Goal: Communication & Community: Answer question/provide support

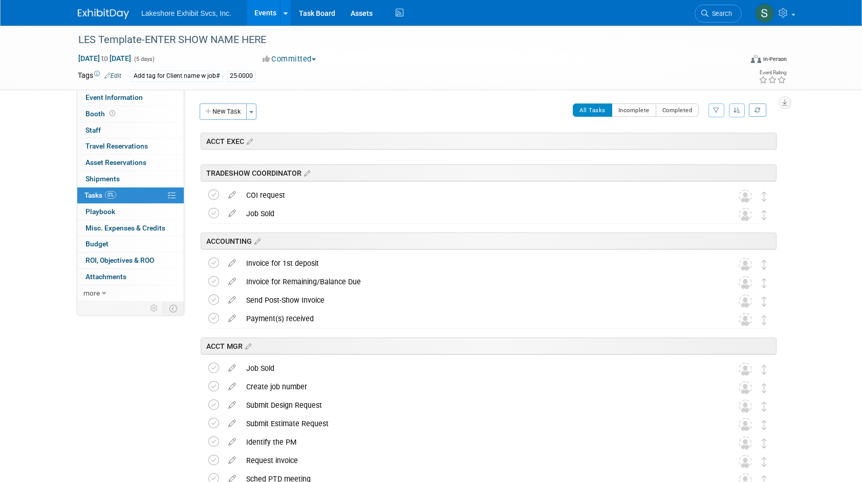
scroll to position [1510, 0]
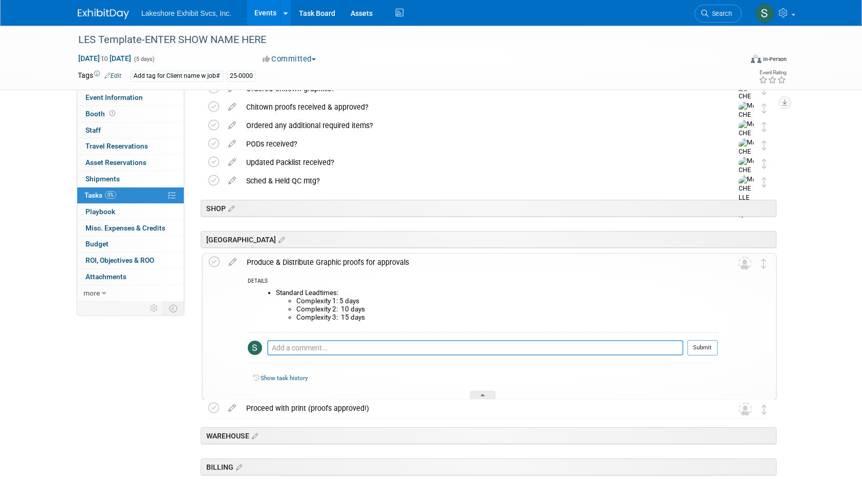
click at [295, 345] on textarea at bounding box center [475, 347] width 416 height 15
type textarea "where can i find the A/W?"
click at [702, 345] on button "Submit" at bounding box center [703, 347] width 30 height 15
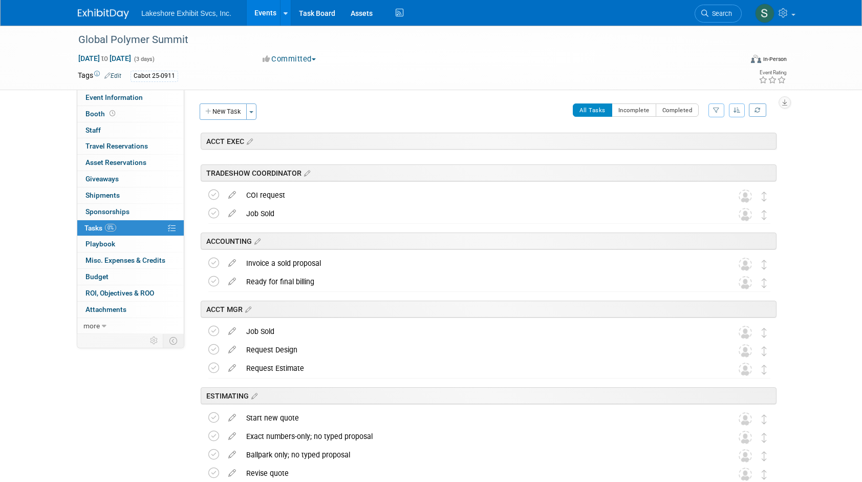
scroll to position [976, 0]
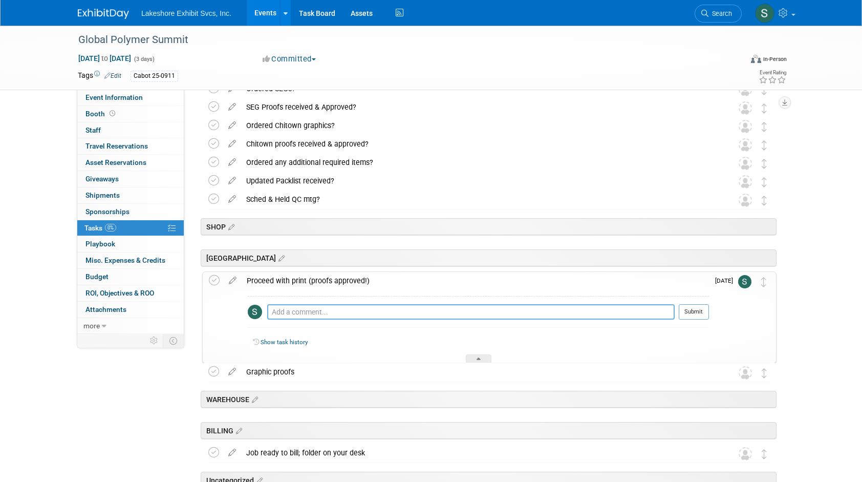
click at [325, 311] on textarea at bounding box center [471, 311] width 408 height 15
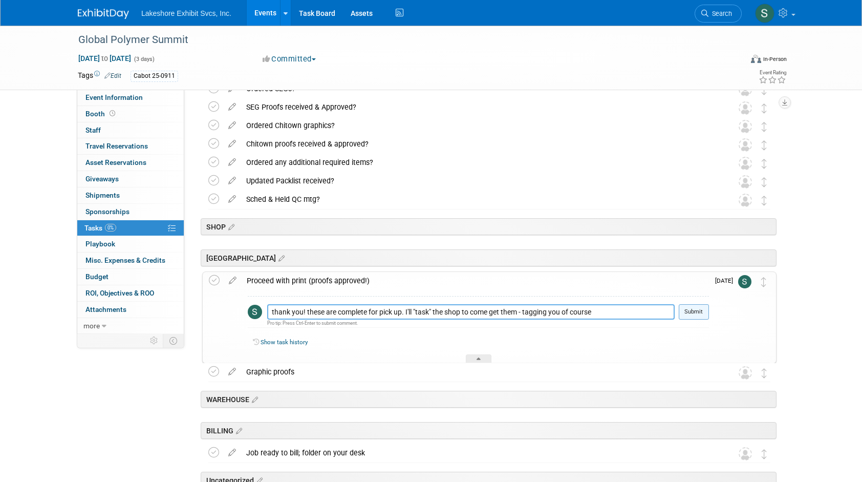
type textarea "thank you! these are complete for pick up. I'll "task" the shop to come get the…"
click at [698, 311] on button "Submit" at bounding box center [694, 311] width 30 height 15
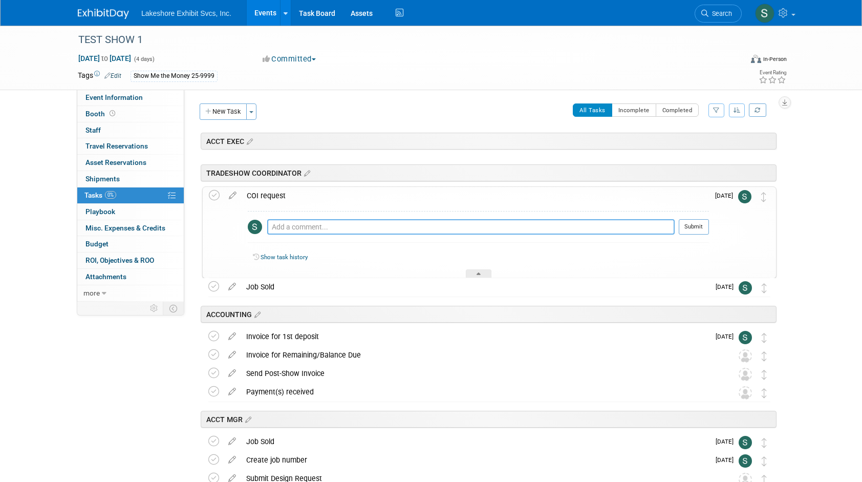
click at [291, 224] on textarea at bounding box center [471, 226] width 408 height 15
type textarea "received. These are on file for all GES shows covering 2025. Saved somewhere I'…"
click at [691, 228] on button "Submit" at bounding box center [694, 226] width 30 height 15
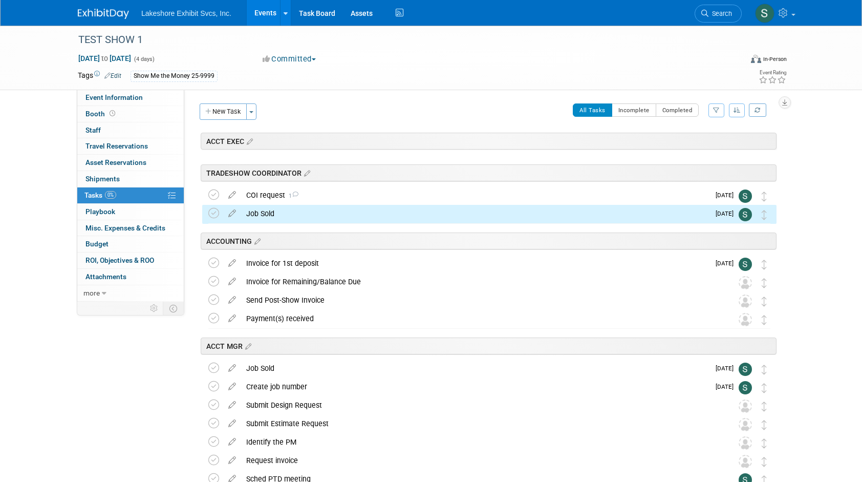
scroll to position [37, 0]
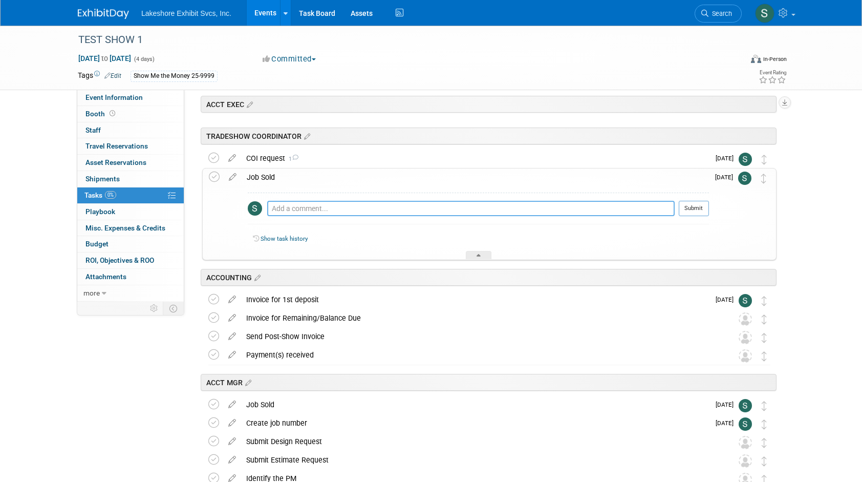
drag, startPoint x: 275, startPoint y: 207, endPoint x: 281, endPoint y: 213, distance: 8.0
click at [276, 207] on textarea at bounding box center [471, 208] width 408 height 15
click at [270, 207] on textarea "I'll alert the press!" at bounding box center [471, 208] width 408 height 15
type textarea "RING THAT BELL!! I'll alert the press!"
click at [690, 206] on button "Submit" at bounding box center [694, 208] width 30 height 15
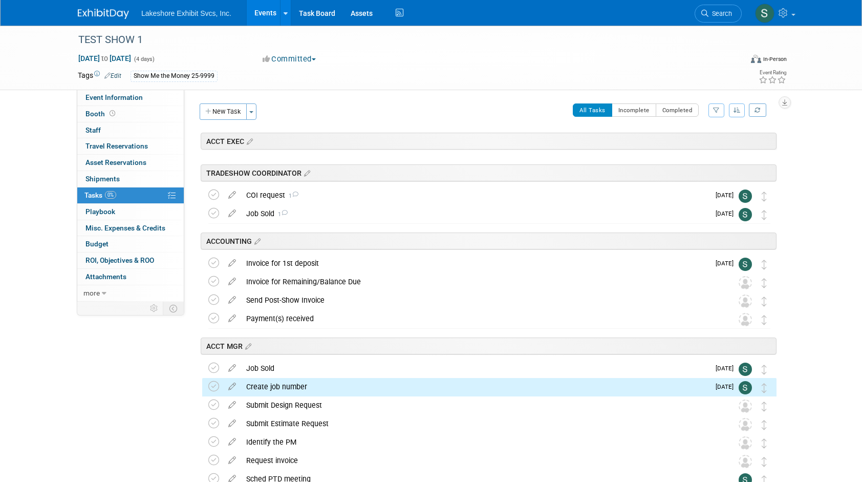
scroll to position [210, 0]
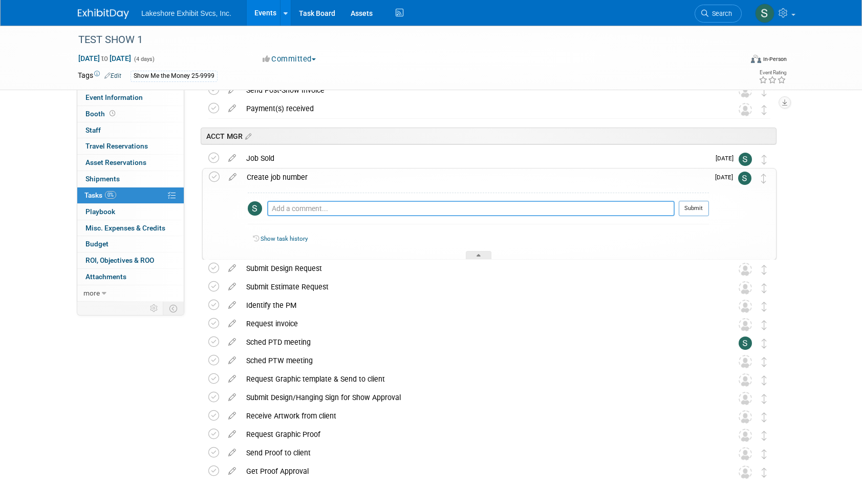
click at [294, 207] on textarea at bounding box center [471, 208] width 408 height 15
type textarea "o"
type textarea "OU812"
click at [213, 177] on icon at bounding box center [214, 177] width 11 height 11
click at [317, 207] on textarea at bounding box center [471, 208] width 408 height 15
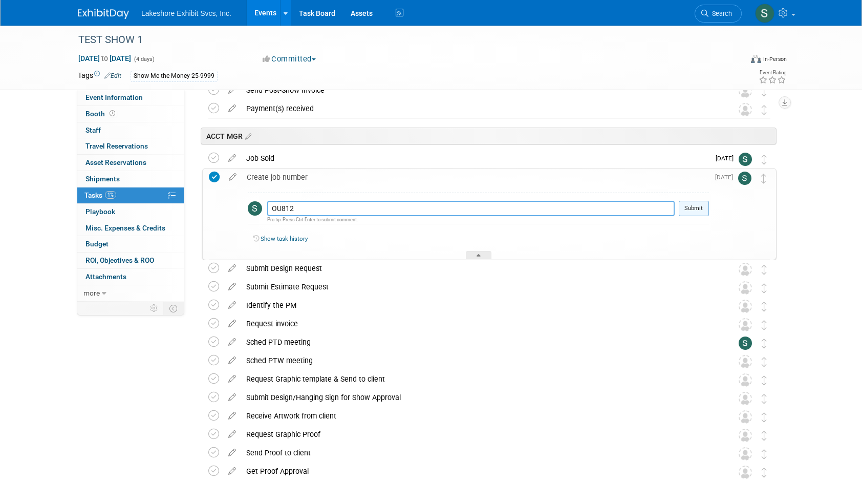
type textarea "OU812"
click at [694, 209] on button "Submit" at bounding box center [694, 208] width 30 height 15
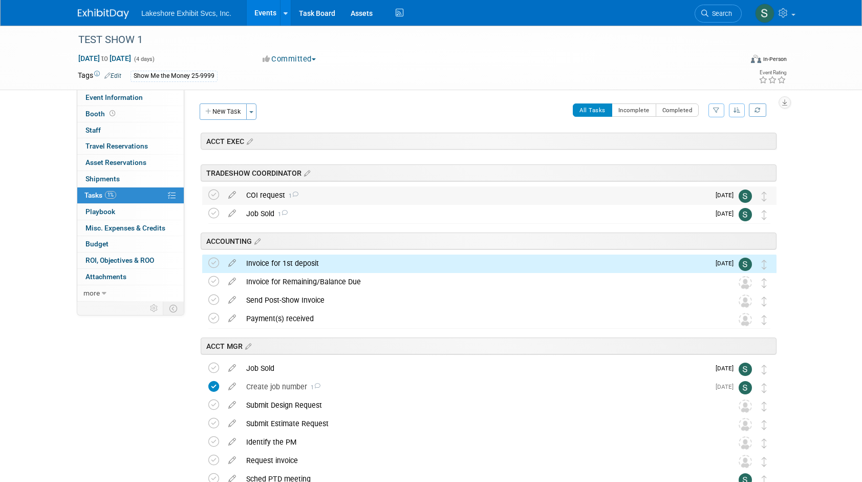
scroll to position [86, 0]
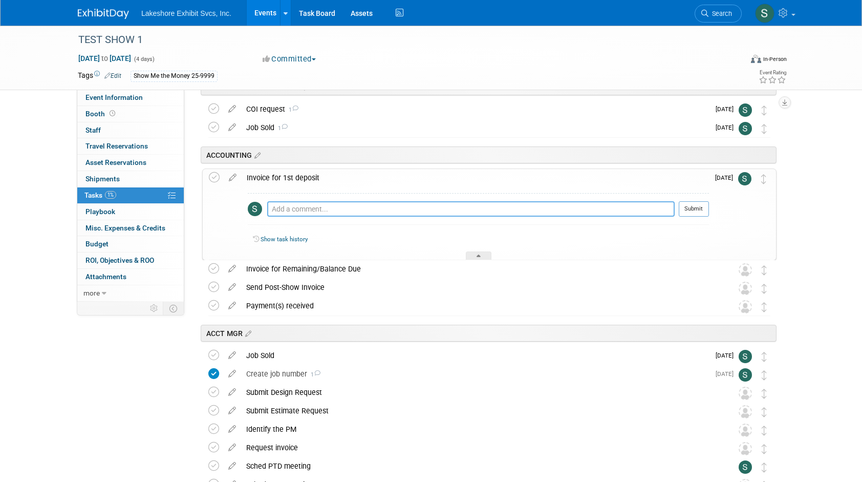
click at [295, 206] on textarea at bounding box center [471, 208] width 408 height 15
type textarea "c"
type textarea "Can you provide current proposal"
click at [685, 207] on button "Submit" at bounding box center [694, 208] width 30 height 15
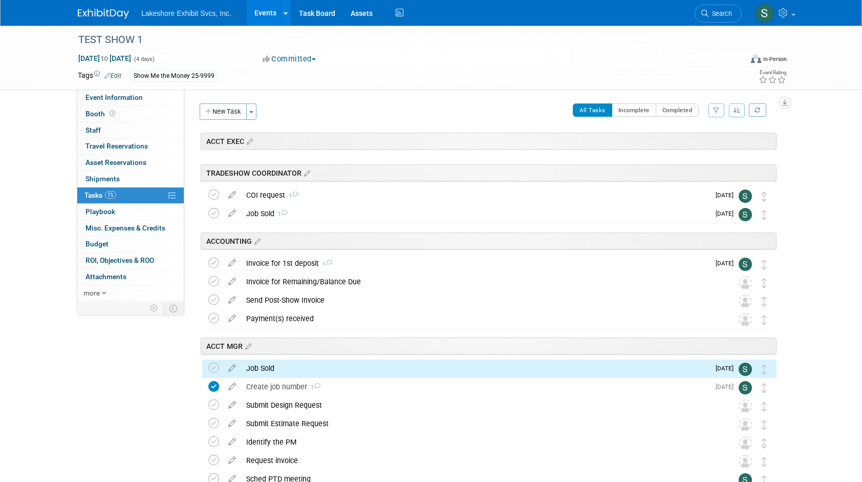
scroll to position [191, 0]
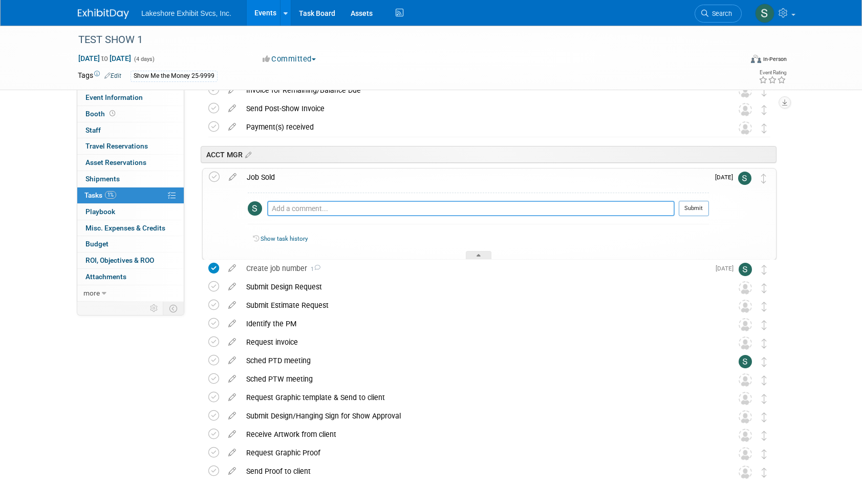
click at [313, 206] on textarea at bounding box center [471, 208] width 408 height 15
type textarea "GREAT! I'll do the next thing on my list."
click at [212, 175] on icon at bounding box center [214, 177] width 11 height 11
click at [295, 206] on textarea at bounding box center [471, 208] width 408 height 15
type textarea "GREAT! I'll do the next thing on my list"
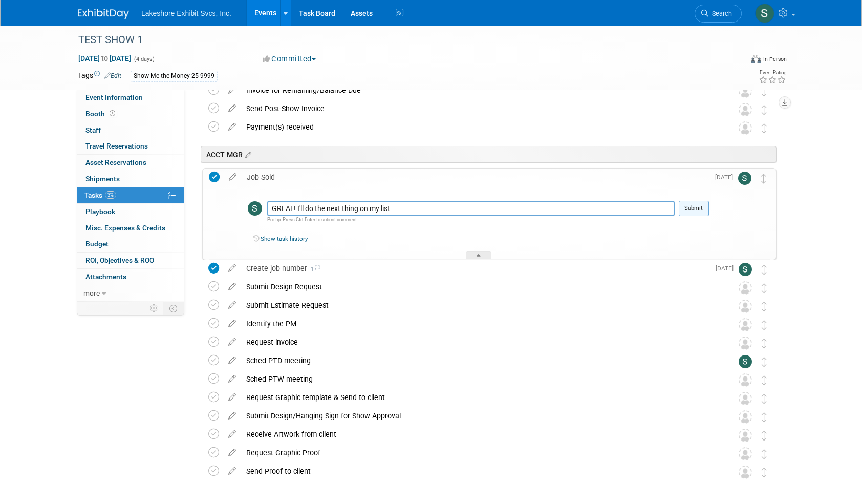
click at [699, 205] on button "Submit" at bounding box center [694, 208] width 30 height 15
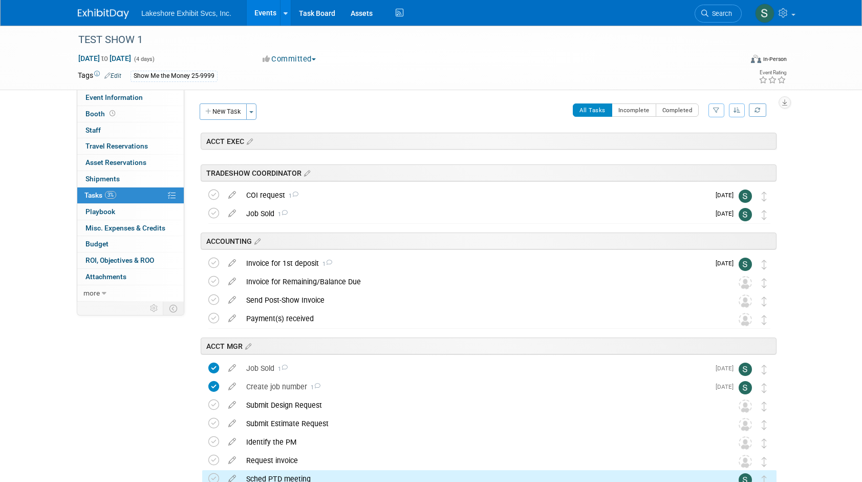
scroll to position [302, 0]
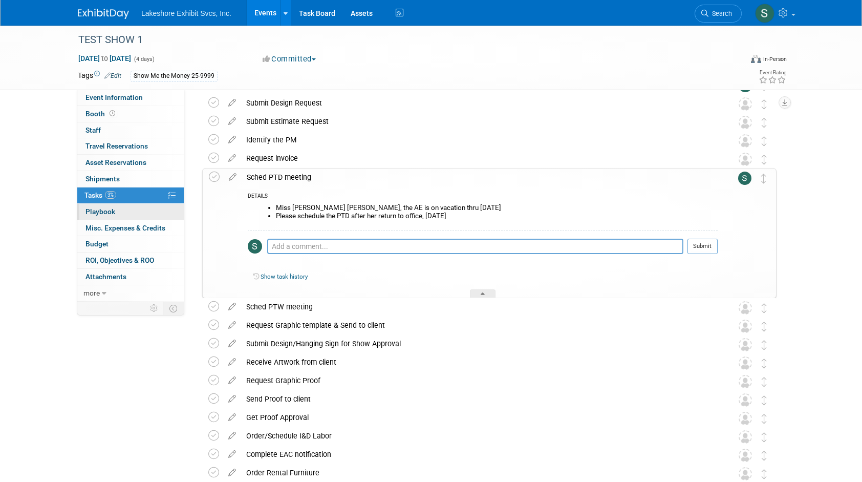
click at [119, 209] on link "0 Playbook 0" at bounding box center [130, 212] width 106 height 16
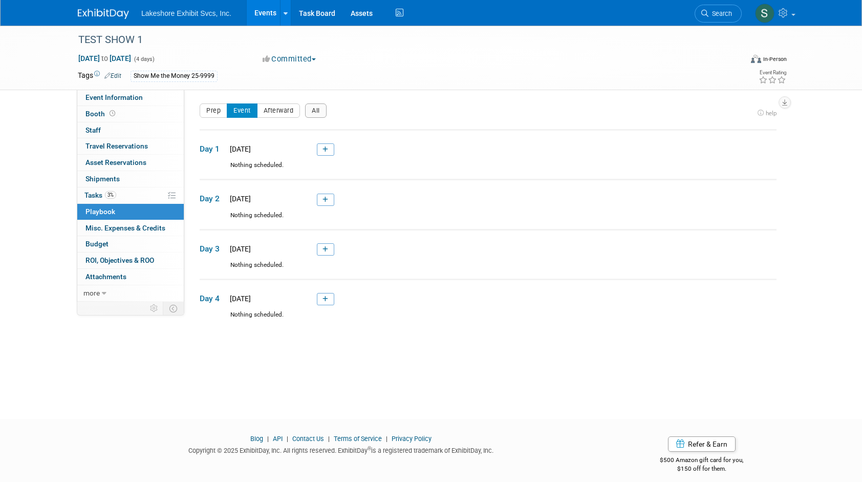
click at [208, 147] on span "Day 1" at bounding box center [213, 148] width 26 height 11
click at [209, 147] on span "Day 1" at bounding box center [213, 148] width 26 height 11
click at [233, 152] on span "Mon. Oct 6, 2025" at bounding box center [239, 149] width 24 height 8
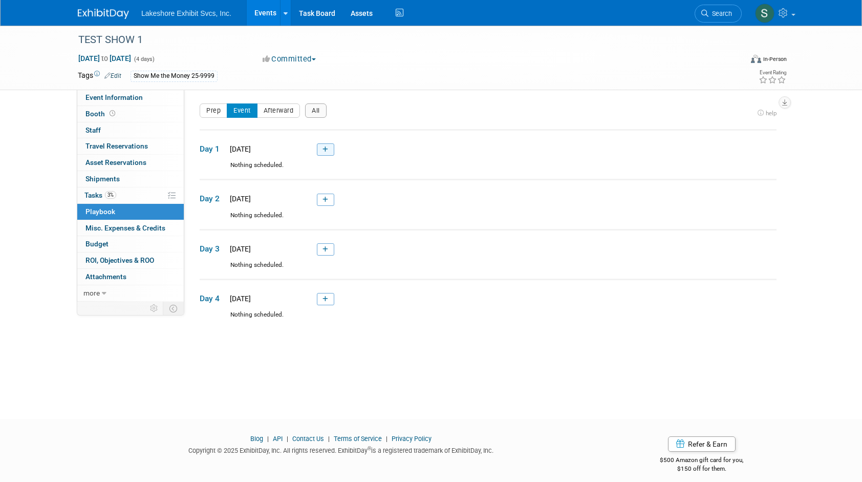
click at [323, 151] on icon at bounding box center [326, 149] width 6 height 6
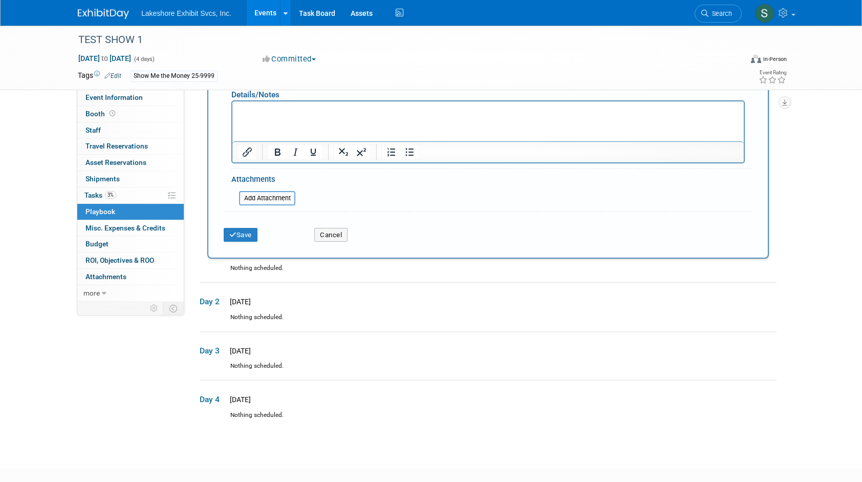
scroll to position [398, 0]
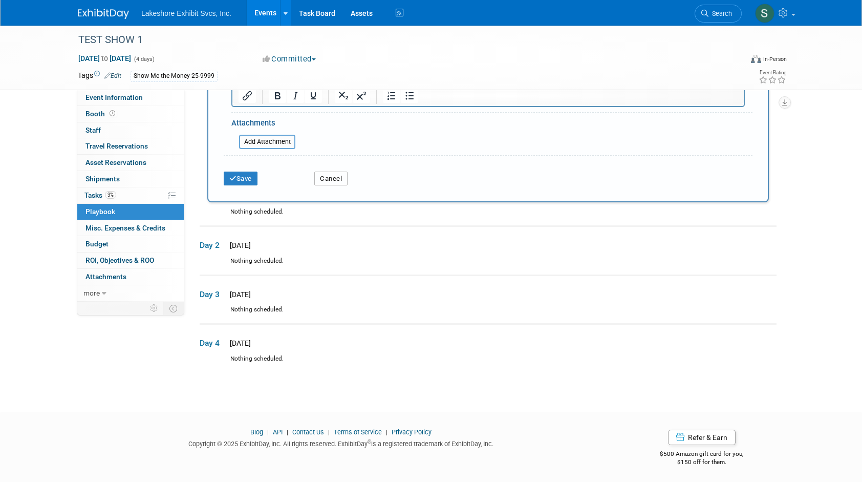
click at [331, 176] on button "Cancel" at bounding box center [330, 179] width 33 height 14
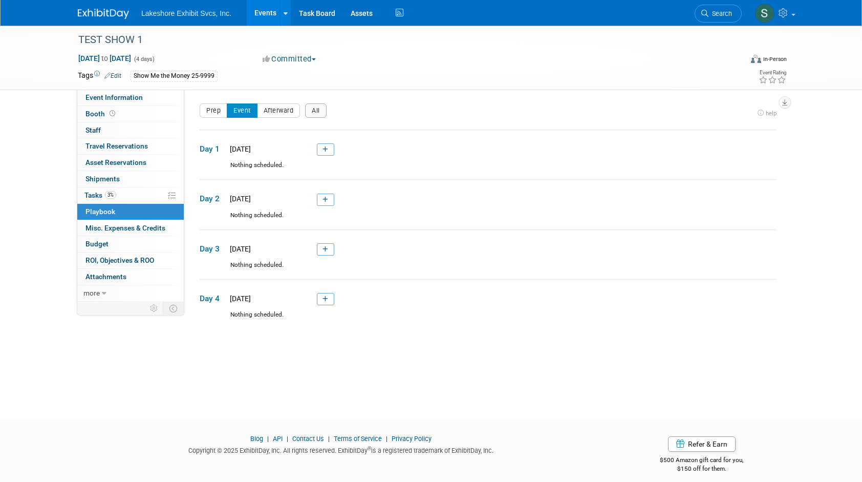
scroll to position [0, 0]
click at [213, 112] on button "Prep" at bounding box center [214, 110] width 28 height 14
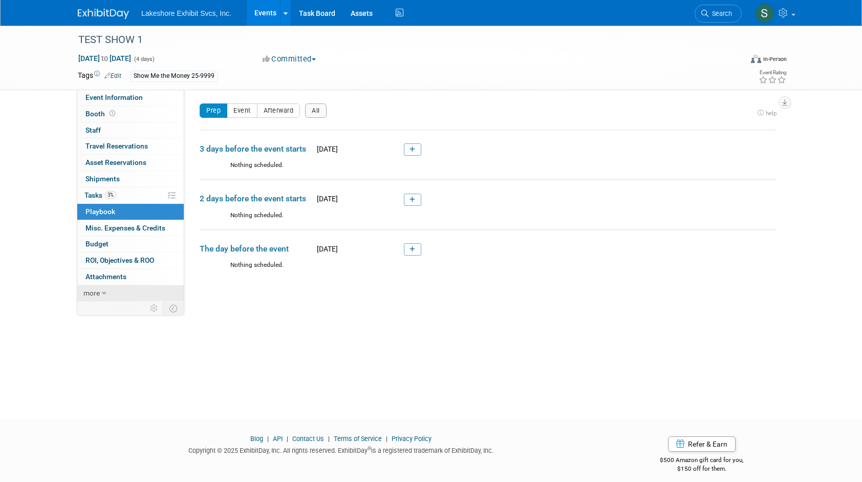
click at [105, 292] on icon at bounding box center [104, 293] width 5 height 7
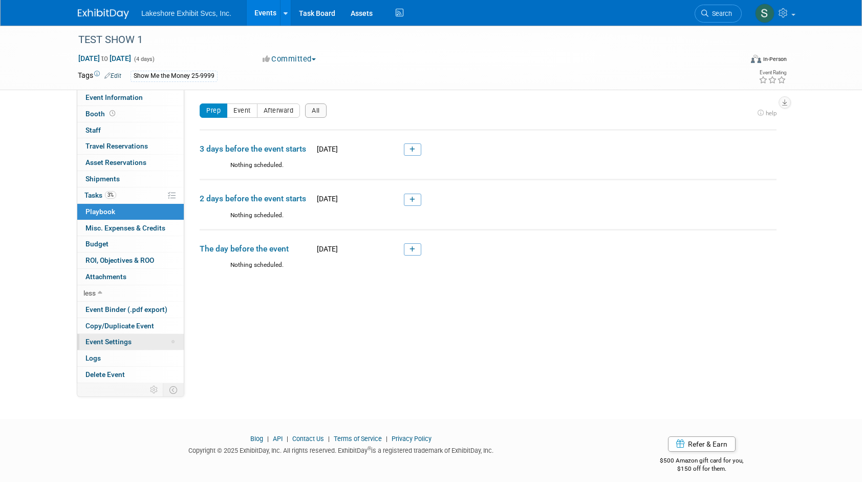
click at [116, 343] on span "Event Settings" at bounding box center [108, 341] width 46 height 8
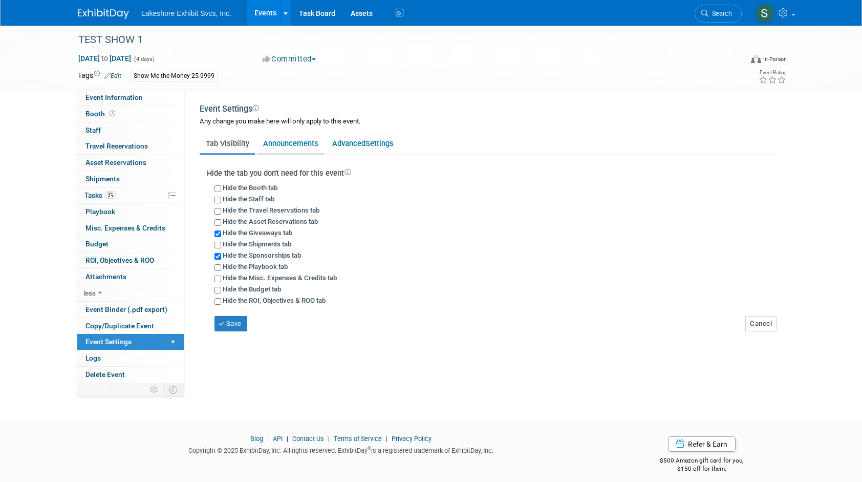
click at [282, 143] on link "Announcements" at bounding box center [290, 143] width 67 height 19
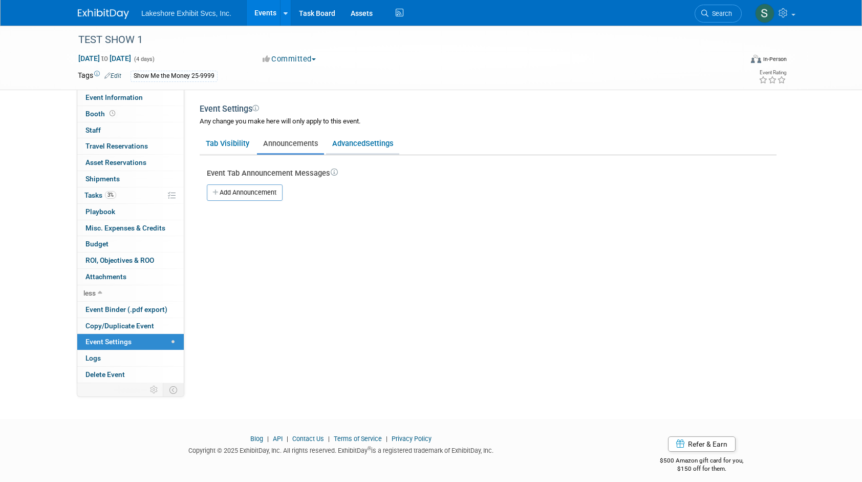
click at [342, 142] on link "Advanced Settings" at bounding box center [362, 143] width 73 height 19
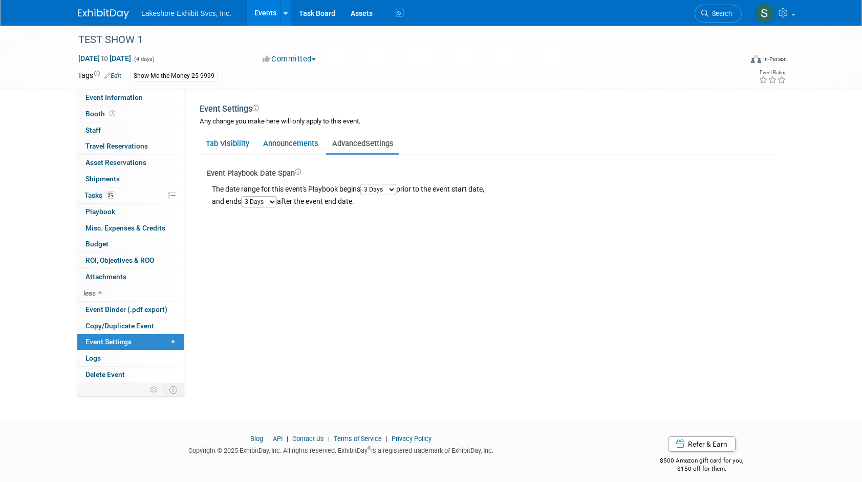
click at [394, 189] on select "1 Day 2 Days 3 Days 4 Days 5 Days 6 Days 7 Days 8 Days 9 Days 10 Days" at bounding box center [378, 189] width 36 height 11
click at [415, 200] on div "The date range for this event's Playbook begins 1 Day 2 Days 3 Days 4 Days 5 Da…" at bounding box center [492, 193] width 570 height 29
click at [300, 173] on icon at bounding box center [298, 172] width 6 height 6
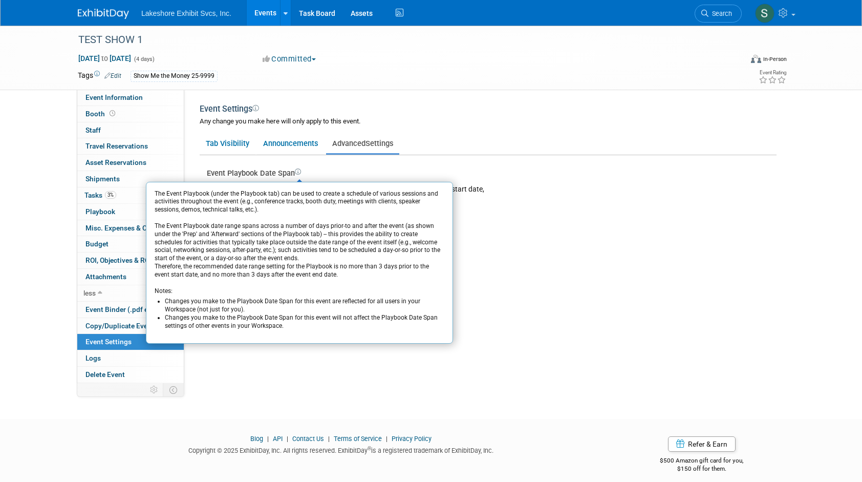
click at [475, 277] on div "Client Name: Show Me The Money Job Number: Specify job number Event Website: Ed…" at bounding box center [484, 235] width 600 height 290
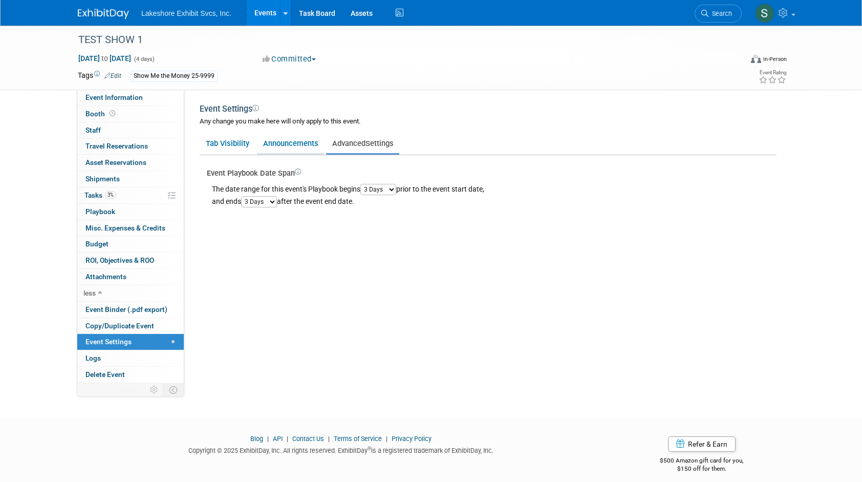
click at [304, 144] on link "Announcements" at bounding box center [290, 143] width 67 height 19
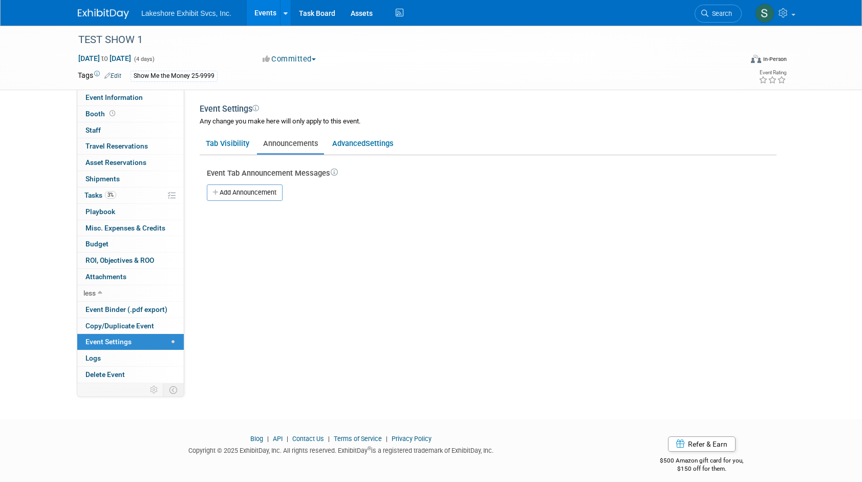
click at [256, 192] on link "Add Announcement" at bounding box center [245, 192] width 76 height 16
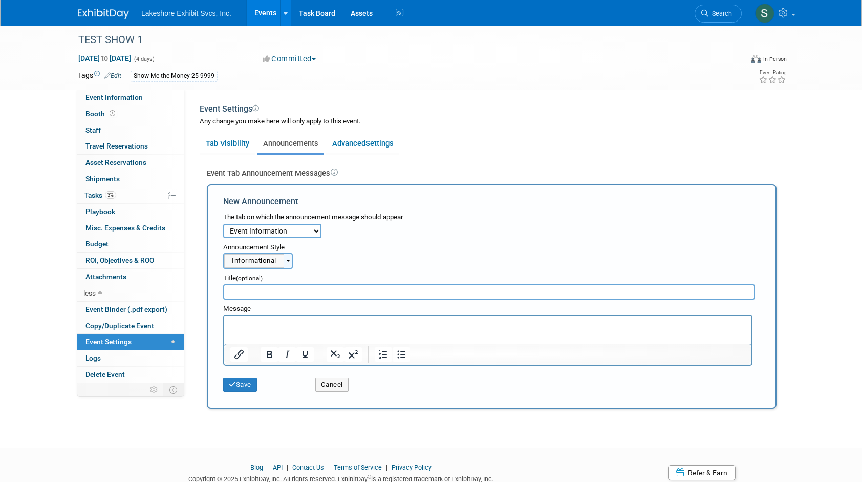
click at [315, 230] on select "Event Information Booth Staff Travel Reservations Asset Reservations Giveaways …" at bounding box center [272, 231] width 98 height 14
click at [316, 231] on select "Event Information Booth Staff Travel Reservations Asset Reservations Giveaways …" at bounding box center [272, 231] width 98 height 14
select select "9"
click at [223, 224] on select "Event Information Booth Staff Travel Reservations Asset Reservations Giveaways …" at bounding box center [272, 231] width 98 height 14
click at [288, 261] on b "button" at bounding box center [288, 261] width 4 height 2
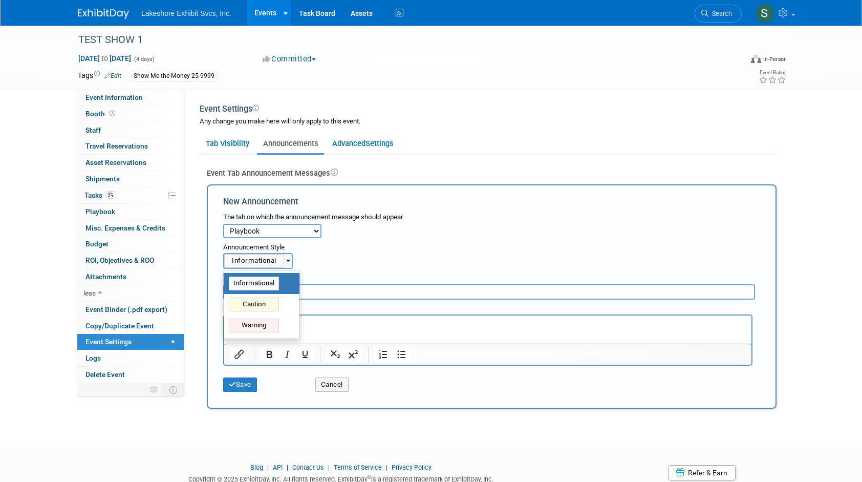
click at [265, 282] on div "Informational" at bounding box center [254, 283] width 50 height 14
click at [225, 282] on input "Informational" at bounding box center [222, 282] width 7 height 7
click at [327, 266] on div "<div class='event-tab-announcement-info event-tab-announcement-dd' style=''>Inf…" at bounding box center [491, 261] width 537 height 16
click at [241, 144] on link "Tab Visibility" at bounding box center [227, 143] width 55 height 19
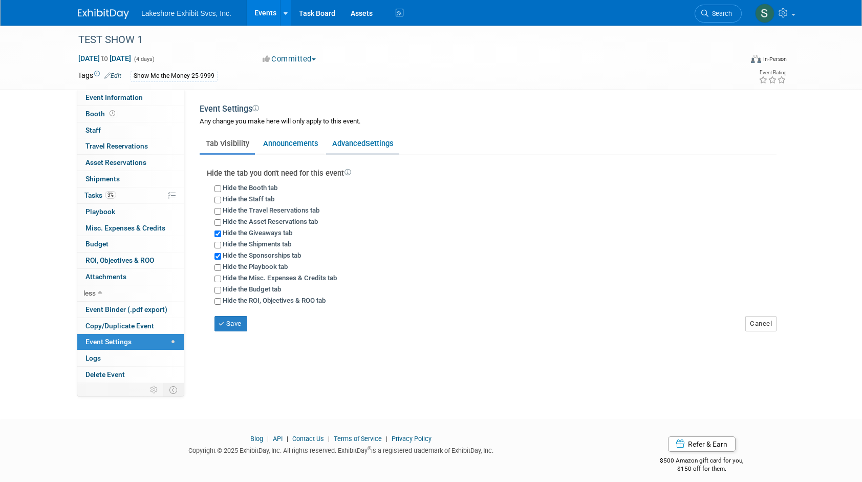
click at [354, 146] on link "Advanced Settings" at bounding box center [362, 143] width 73 height 19
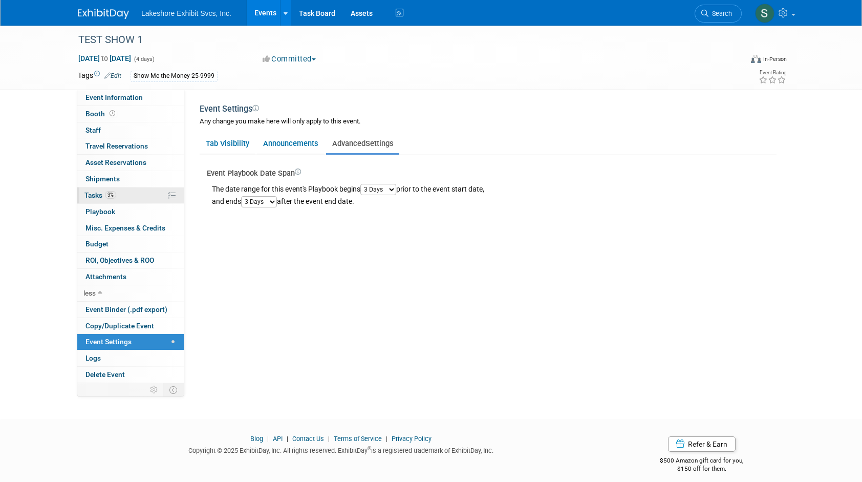
click at [98, 200] on link "3% Tasks 3%" at bounding box center [130, 195] width 106 height 16
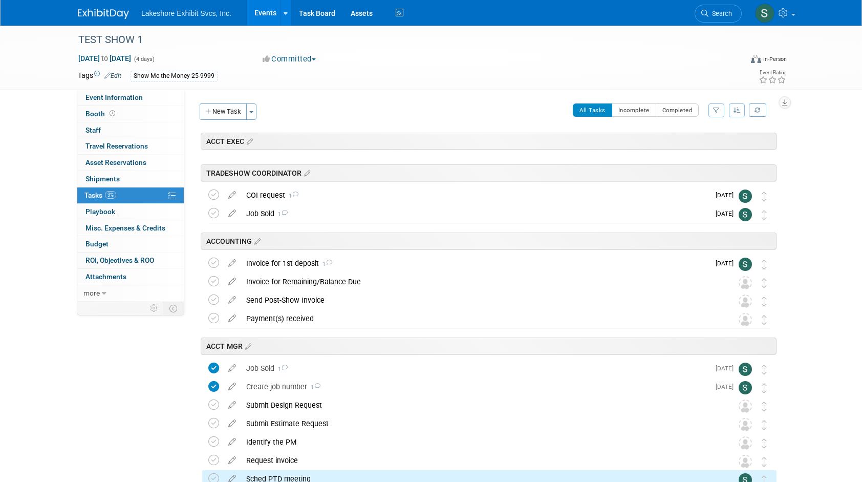
scroll to position [302, 0]
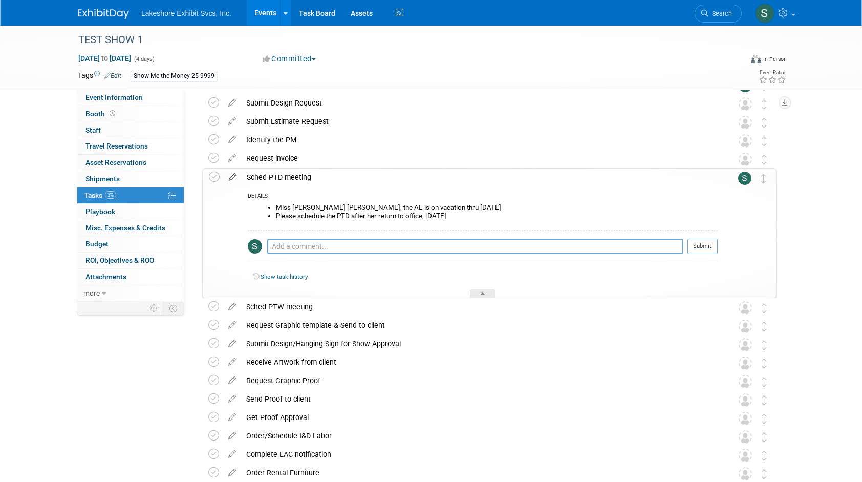
click at [233, 177] on icon at bounding box center [233, 174] width 18 height 13
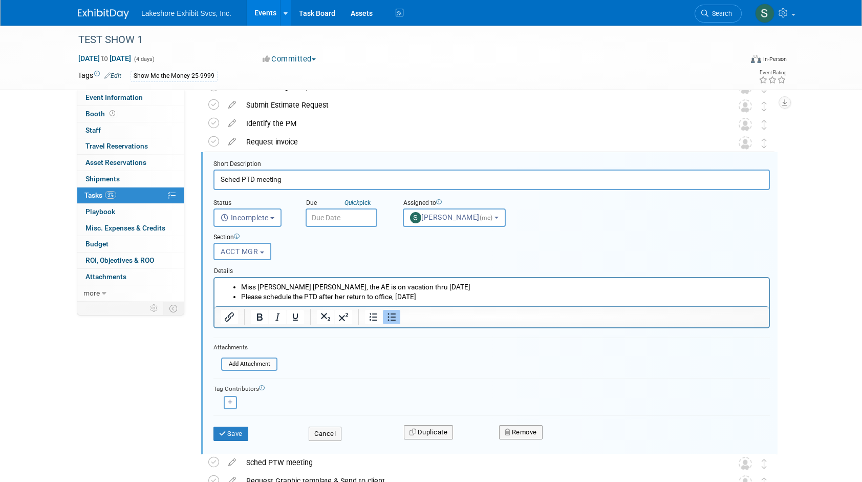
scroll to position [319, 0]
click at [323, 432] on button "Cancel" at bounding box center [325, 432] width 33 height 14
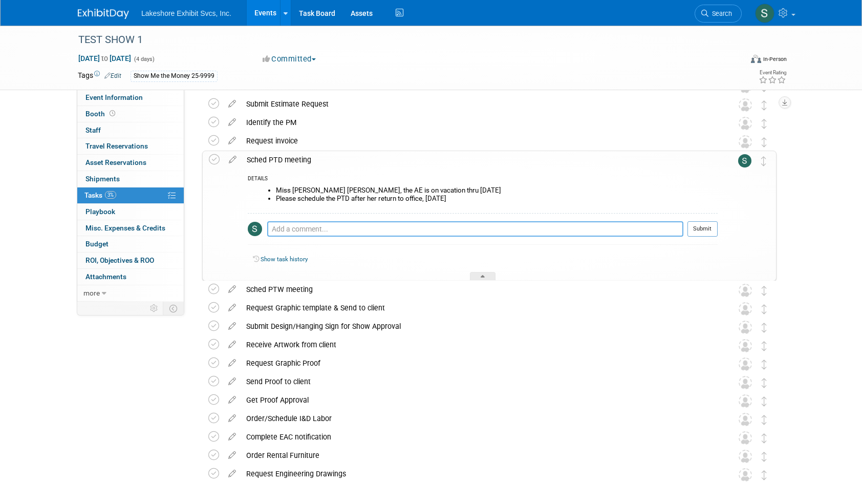
click at [286, 227] on textarea at bounding box center [475, 228] width 416 height 15
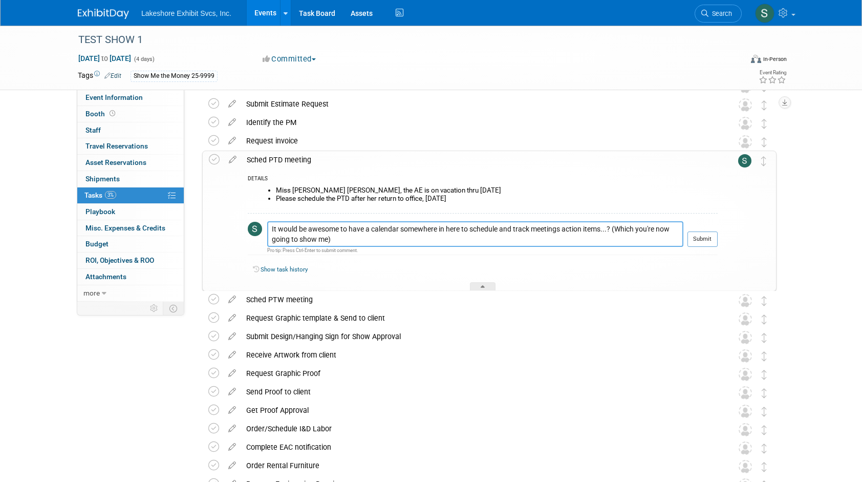
click at [347, 237] on textarea "It would be awesome to have a calendar somewhere in here to schedule and track …" at bounding box center [475, 234] width 416 height 26
type textarea "It would be awesome to have a calendar somewhere in here to schedule and track …"
click at [703, 236] on button "Submit" at bounding box center [703, 238] width 30 height 15
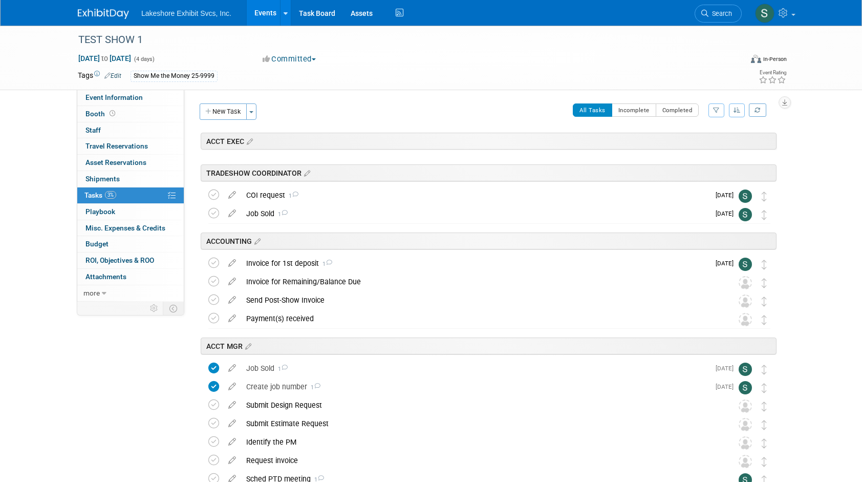
scroll to position [1349, 0]
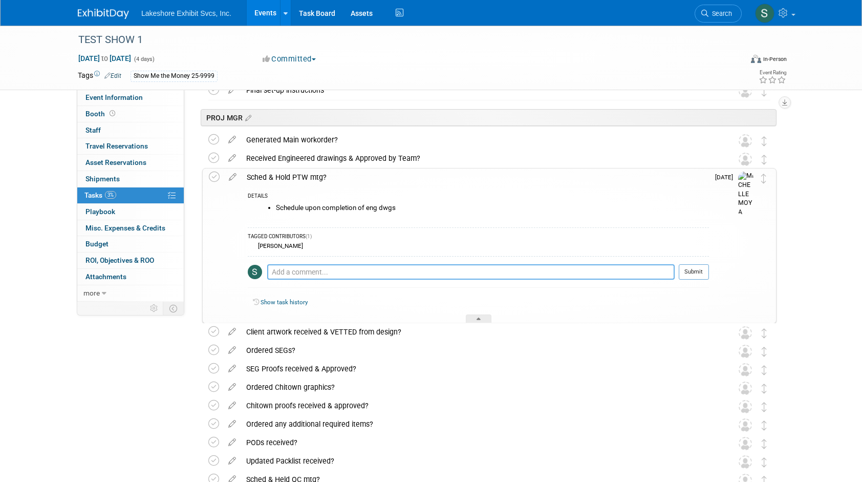
click at [293, 269] on textarea at bounding box center [471, 271] width 408 height 15
type textarea "When are we expecting to see drawings to review?"
click at [689, 269] on button "Submit" at bounding box center [694, 271] width 30 height 15
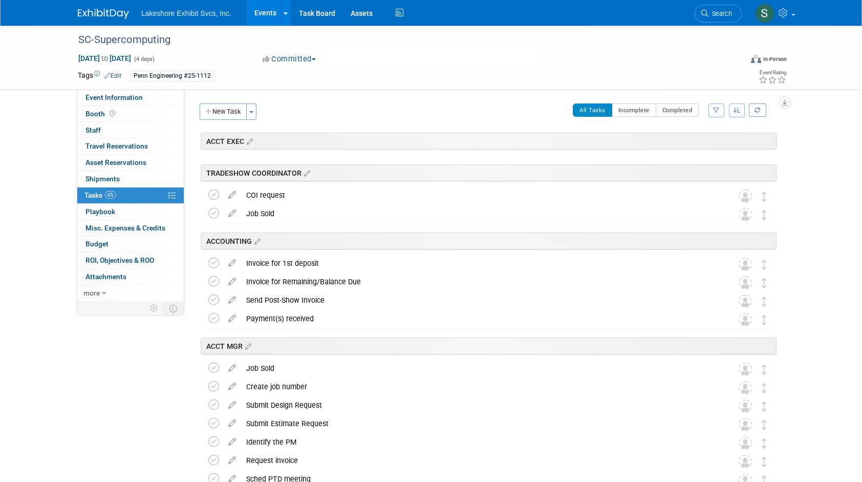
scroll to position [1529, 0]
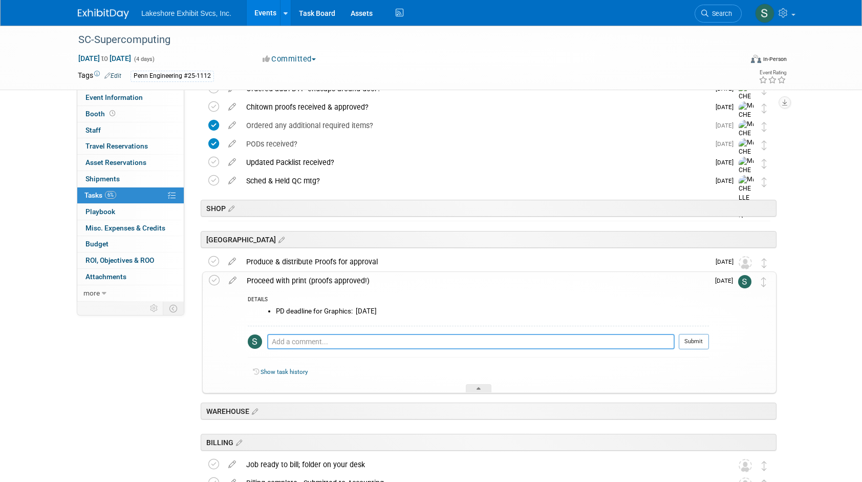
click at [279, 338] on textarea at bounding box center [471, 341] width 408 height 15
click at [271, 339] on textarea "Scheduled accordingly. I'm still not seeing any calendar dates in outlook. If n…" at bounding box center [471, 341] width 408 height 15
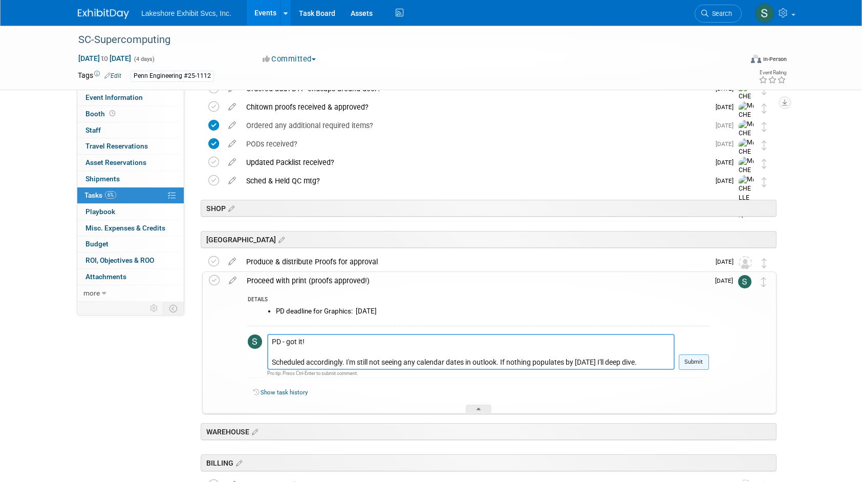
type textarea "PD - got it! Scheduled accordingly. I'm still not seeing any calendar dates in …"
click at [691, 358] on button "Submit" at bounding box center [694, 361] width 30 height 15
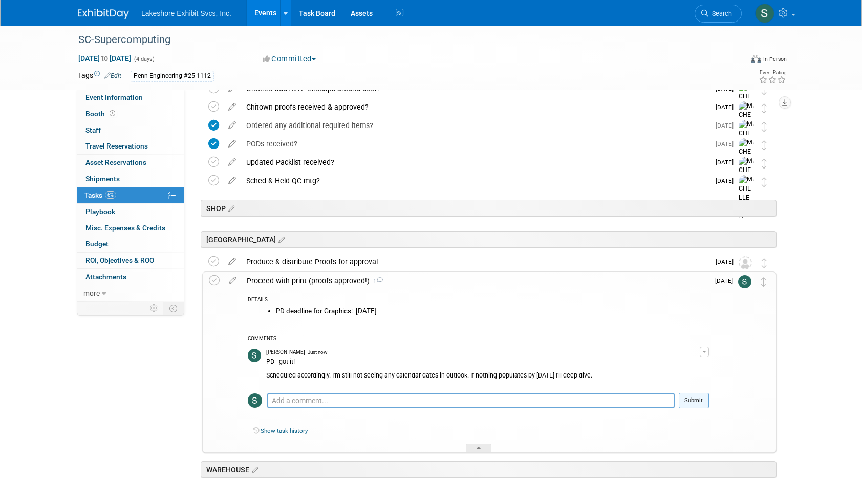
click at [703, 399] on button "Submit" at bounding box center [694, 400] width 30 height 15
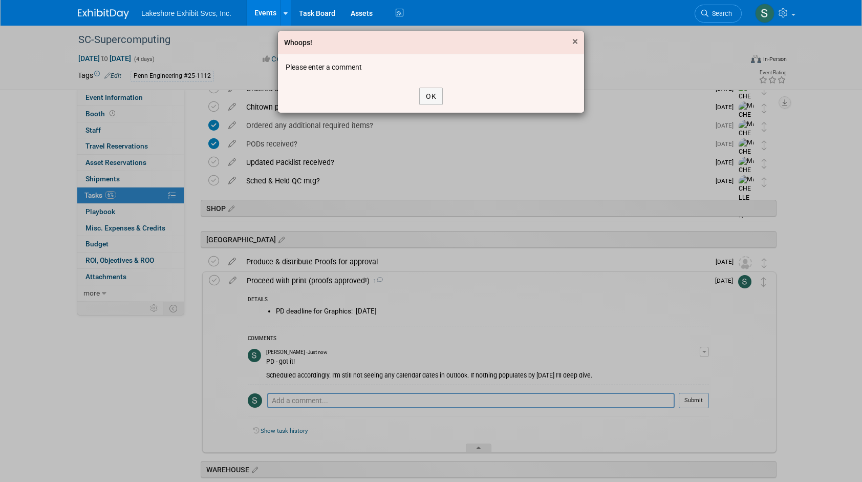
click at [578, 40] on span "×" at bounding box center [575, 41] width 6 height 12
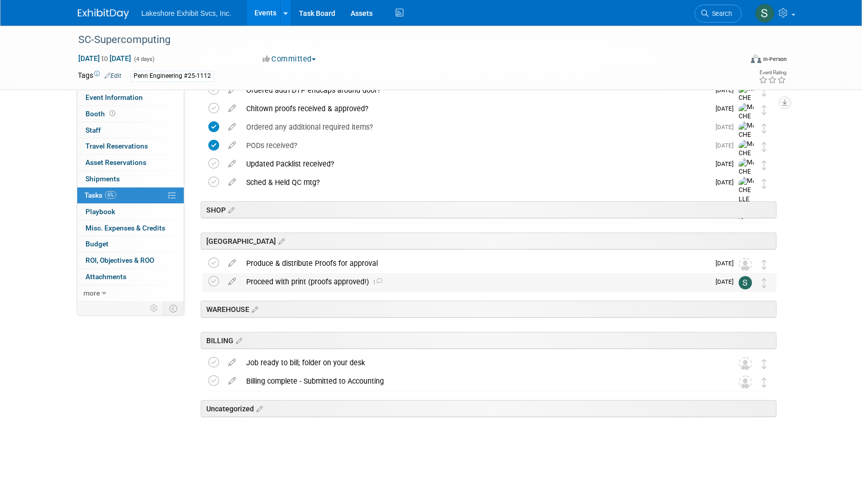
scroll to position [1749, 0]
click at [254, 277] on div "Proceed with print (proofs approved!) 1" at bounding box center [475, 279] width 468 height 17
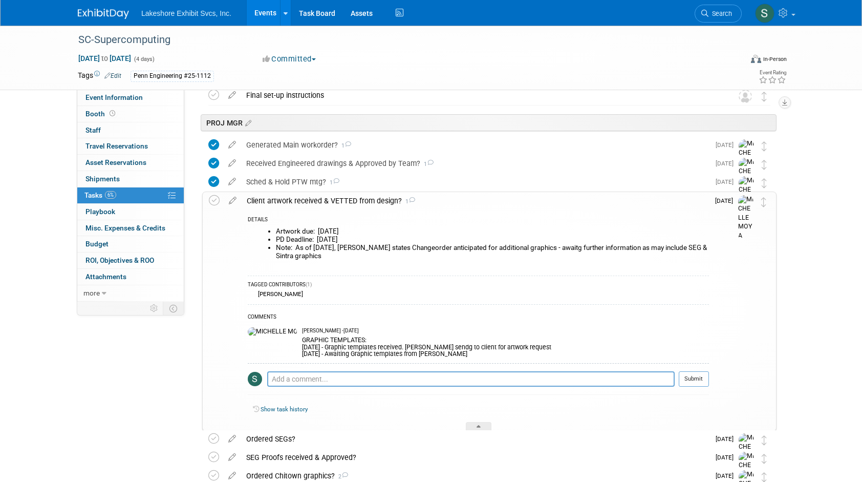
scroll to position [1339, 0]
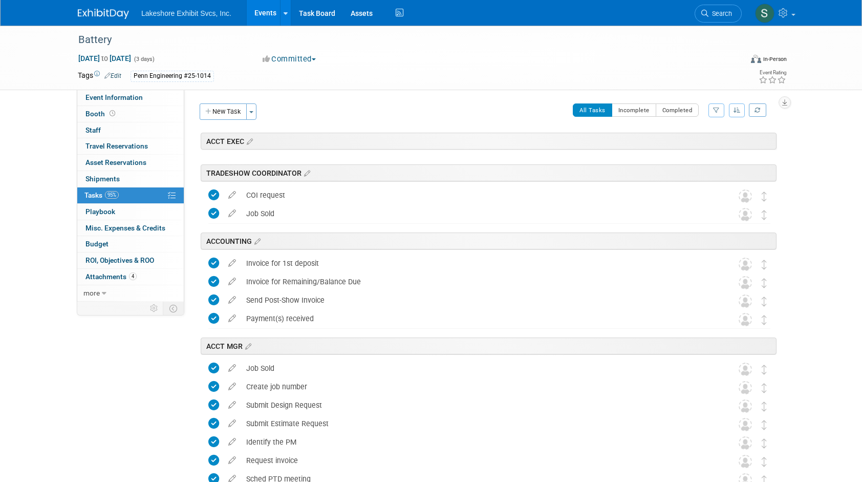
scroll to position [1496, 0]
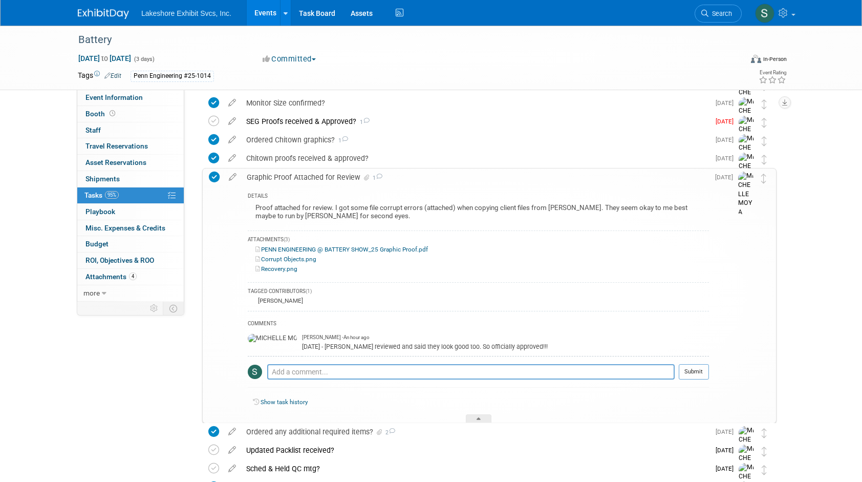
click at [264, 14] on link "Events" at bounding box center [265, 13] width 37 height 26
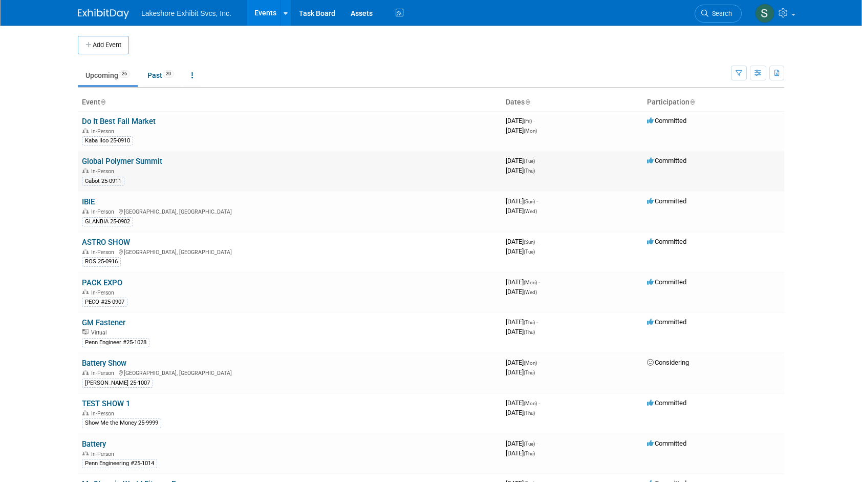
click at [99, 161] on link "Global Polymer Summit" at bounding box center [122, 161] width 80 height 9
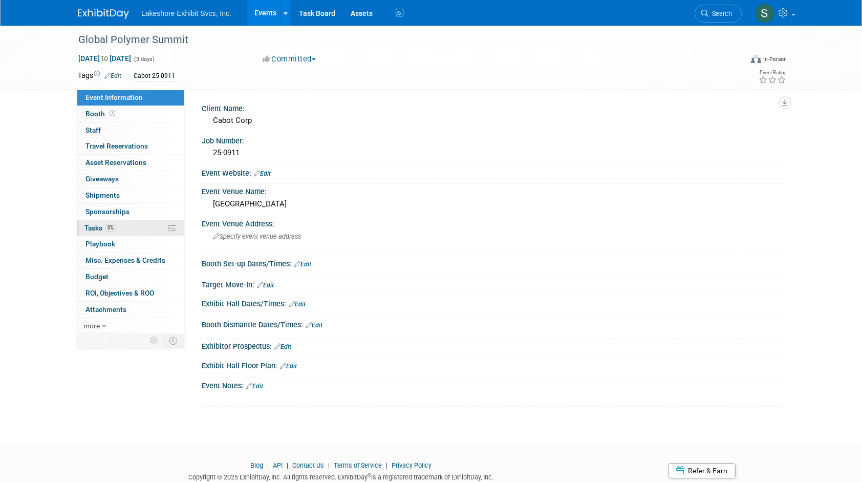
click at [93, 231] on link "0% Tasks 0%" at bounding box center [130, 228] width 106 height 16
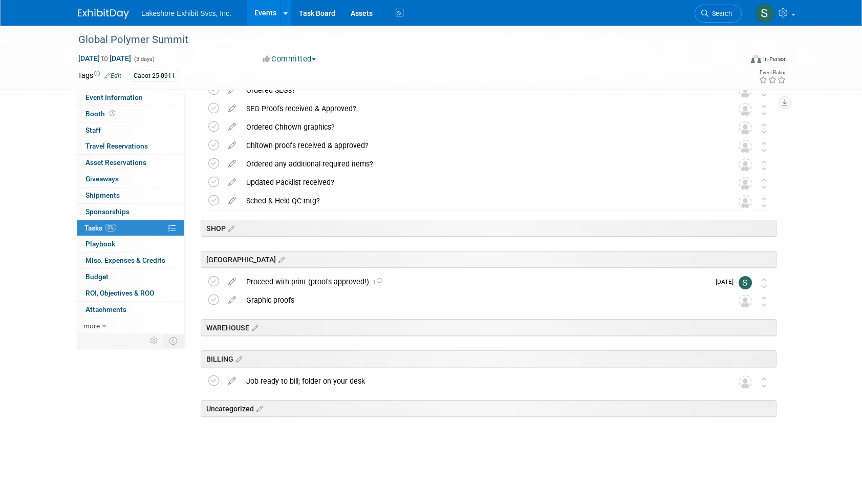
scroll to position [976, 0]
click at [263, 278] on div "Proceed with print (proofs approved!) 1" at bounding box center [475, 279] width 468 height 17
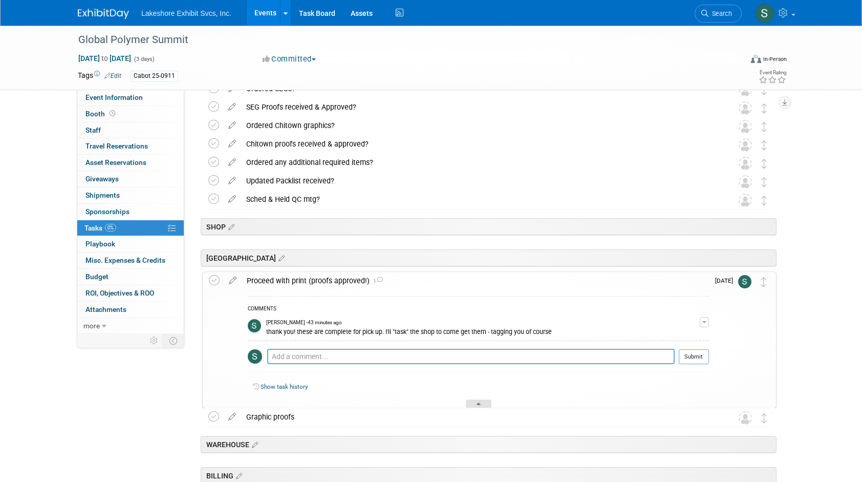
click at [478, 402] on icon at bounding box center [479, 405] width 4 height 6
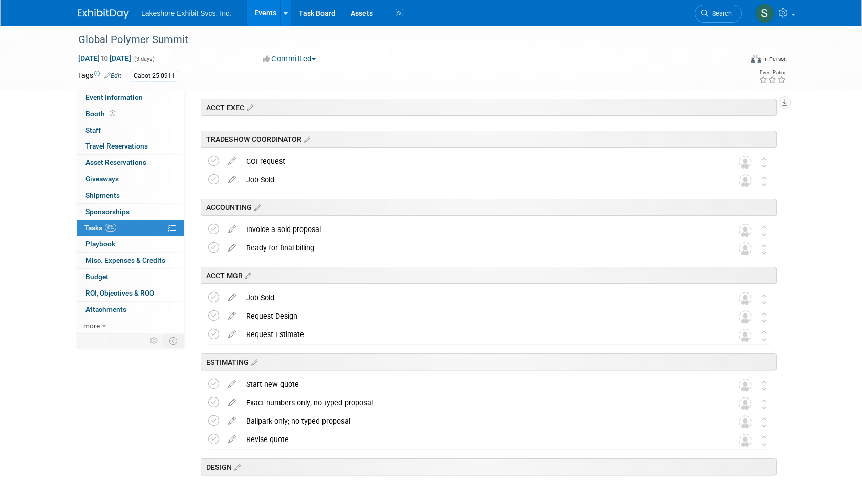
scroll to position [0, 0]
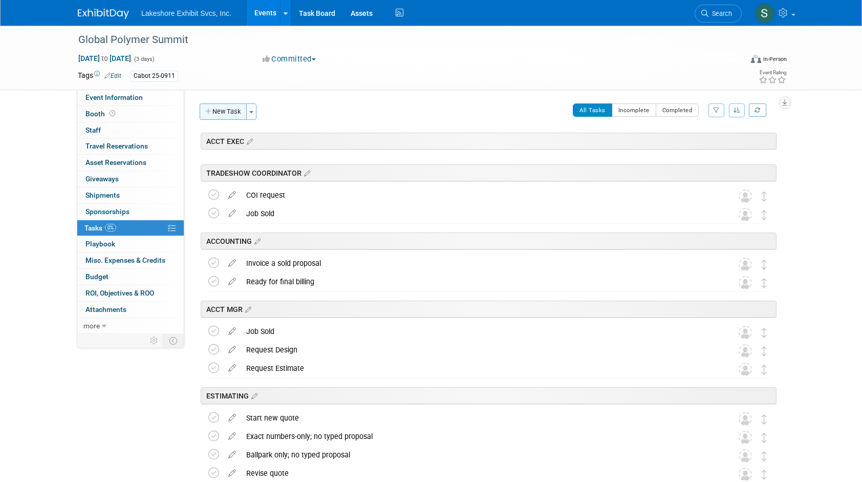
click at [238, 113] on button "New Task" at bounding box center [223, 111] width 47 height 16
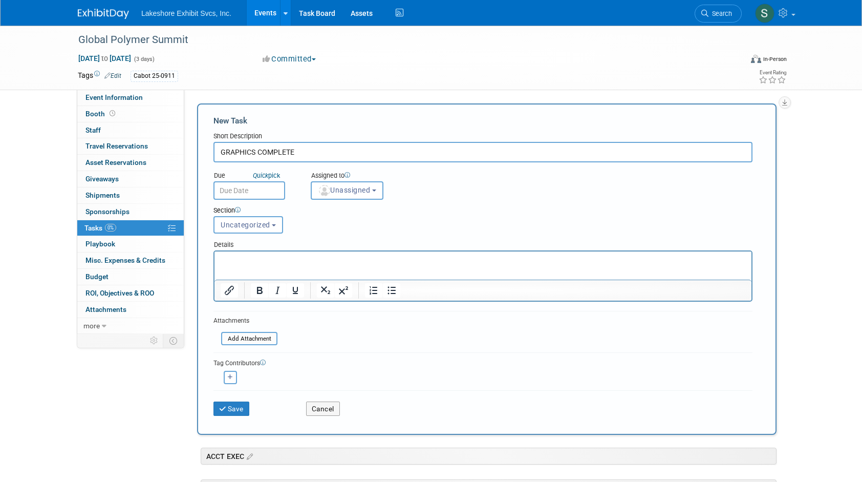
type input "GRAPHICS COMPLETE"
click at [278, 177] on link "Quick pick" at bounding box center [266, 175] width 31 height 9
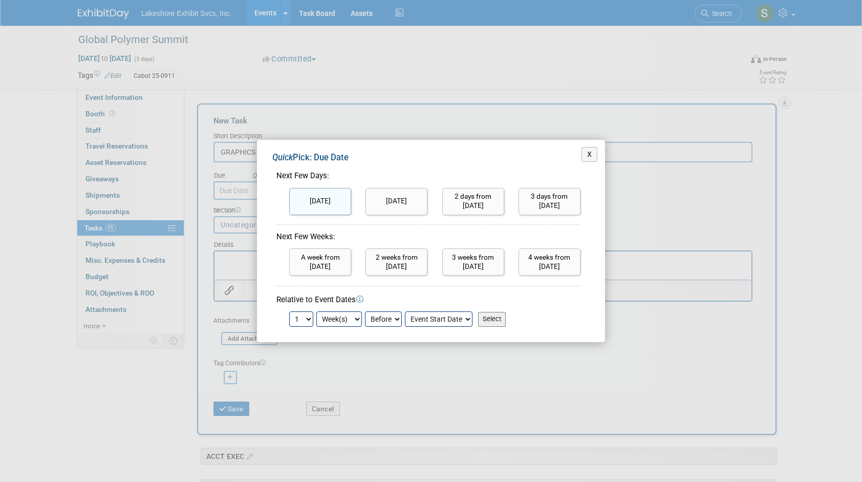
click at [323, 200] on input "Today" at bounding box center [320, 201] width 62 height 27
type input "Sep 5, 2025"
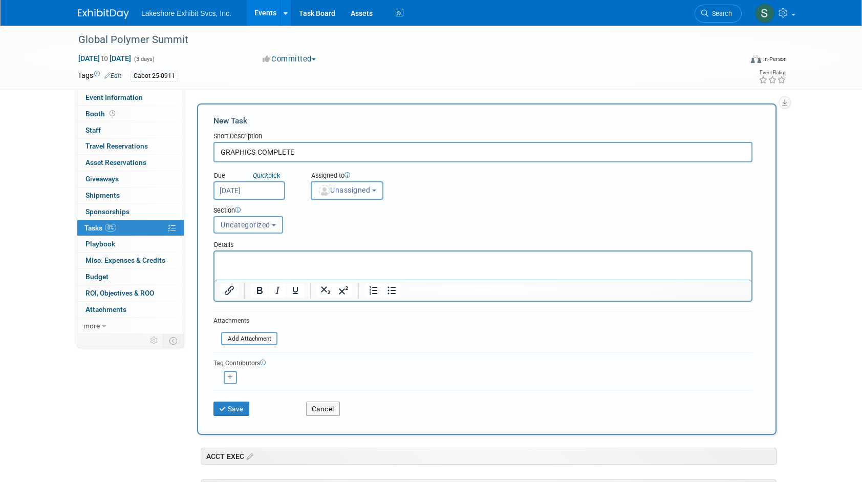
click at [381, 191] on button "Unassigned" at bounding box center [347, 190] width 73 height 18
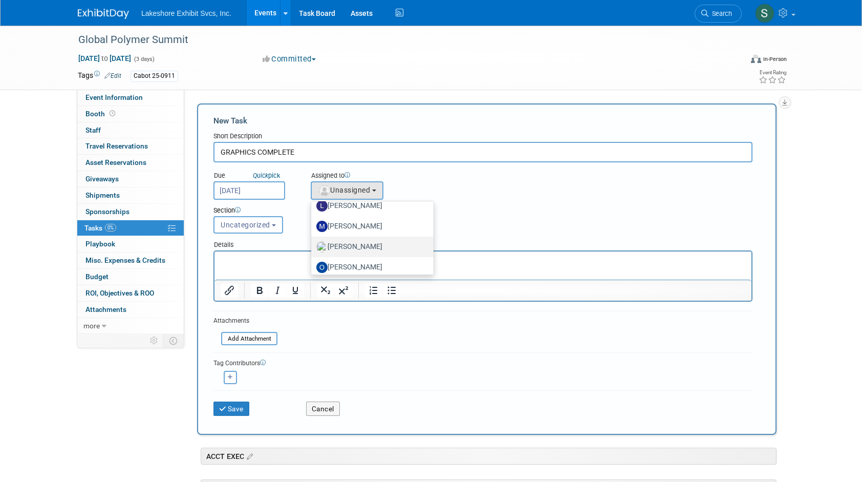
click at [387, 242] on label "[PERSON_NAME]" at bounding box center [369, 247] width 107 height 16
click at [313, 242] on input "[PERSON_NAME]" at bounding box center [309, 245] width 7 height 7
select select "06370d63-ce01-410c-be22-fd43021185b5"
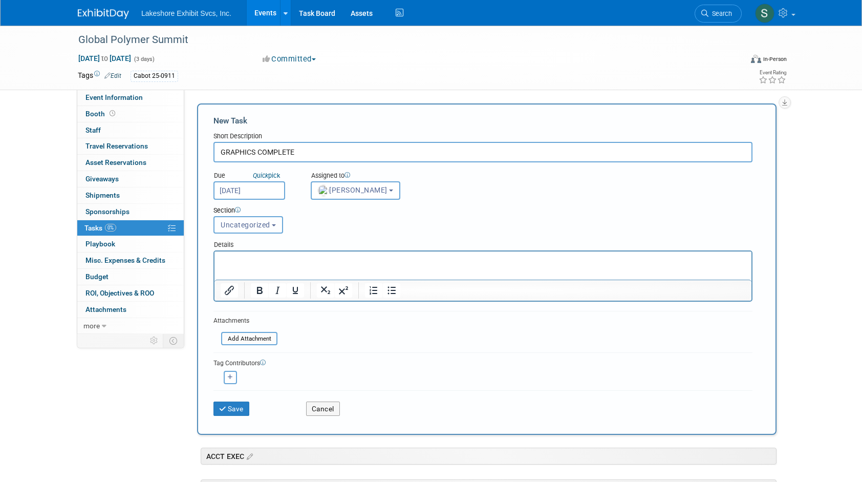
click at [279, 228] on button "Uncategorized" at bounding box center [248, 224] width 70 height 17
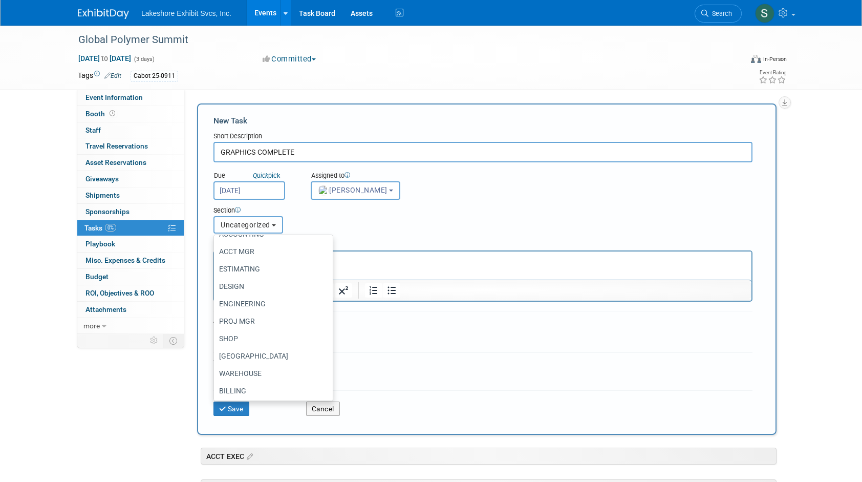
scroll to position [66, 0]
click at [274, 335] on label "SHOP" at bounding box center [270, 337] width 103 height 13
click at [216, 335] on input "SHOP" at bounding box center [212, 337] width 7 height 7
select select "11271554"
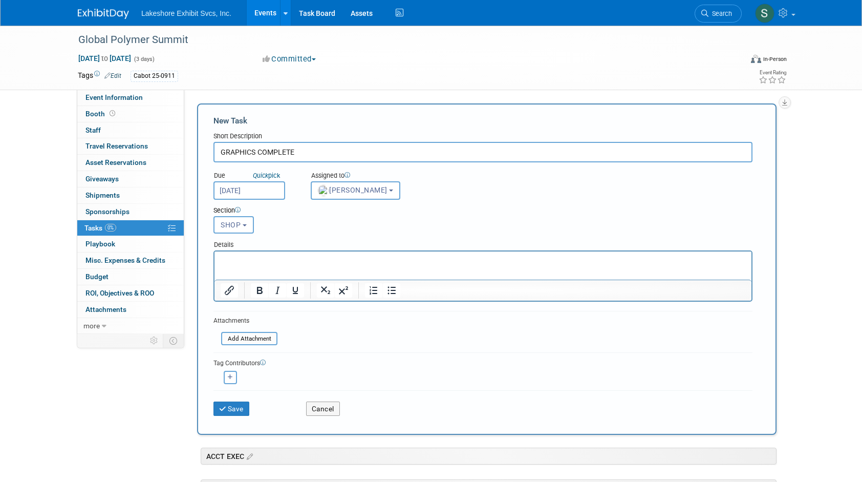
click at [248, 256] on p "Rich Text Area. Press ALT-0 for help." at bounding box center [483, 260] width 525 height 10
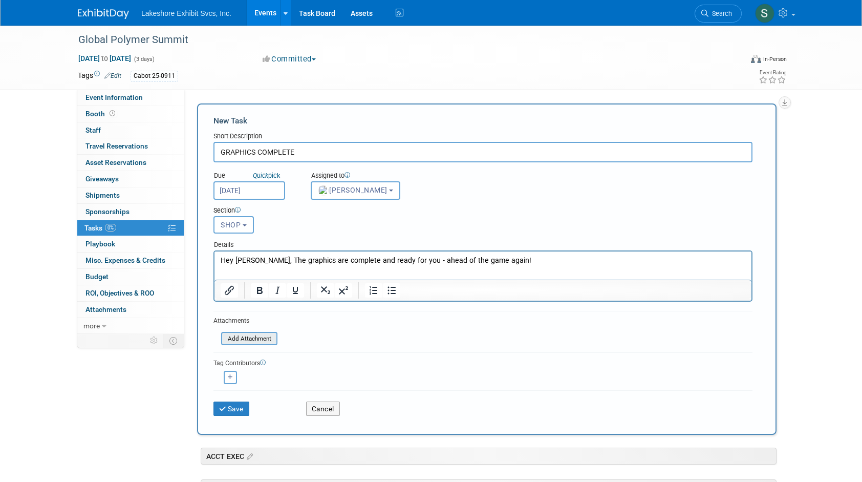
click at [251, 338] on input "file" at bounding box center [216, 339] width 122 height 12
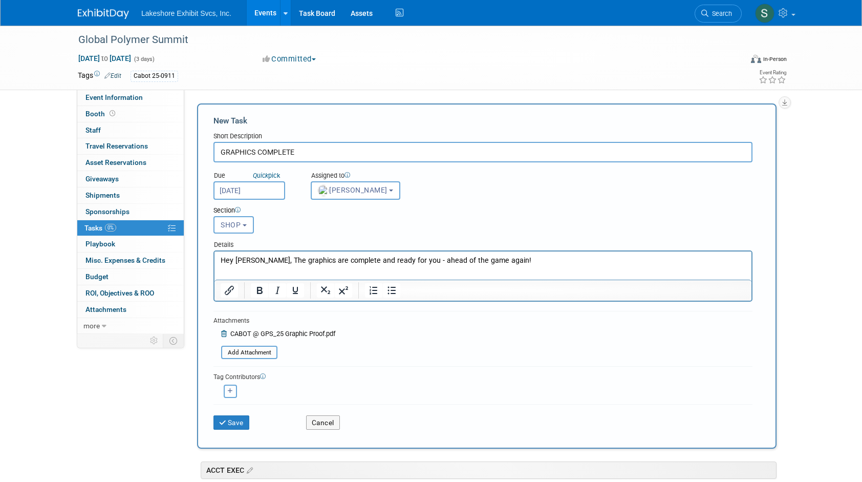
click at [230, 390] on icon "button" at bounding box center [230, 391] width 5 height 6
select select
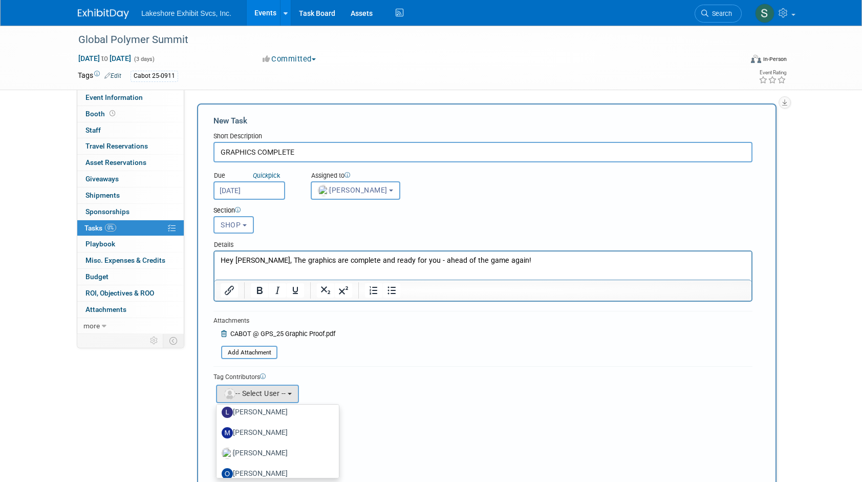
scroll to position [154, 0]
click at [284, 445] on label "[PERSON_NAME]" at bounding box center [275, 450] width 107 height 16
click at [218, 445] on input "[PERSON_NAME]" at bounding box center [214, 448] width 7 height 7
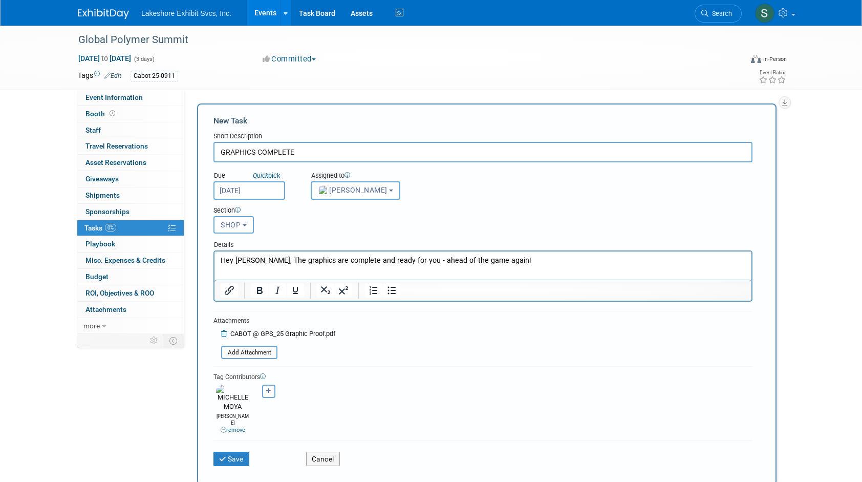
click at [265, 376] on icon at bounding box center [263, 376] width 6 height 6
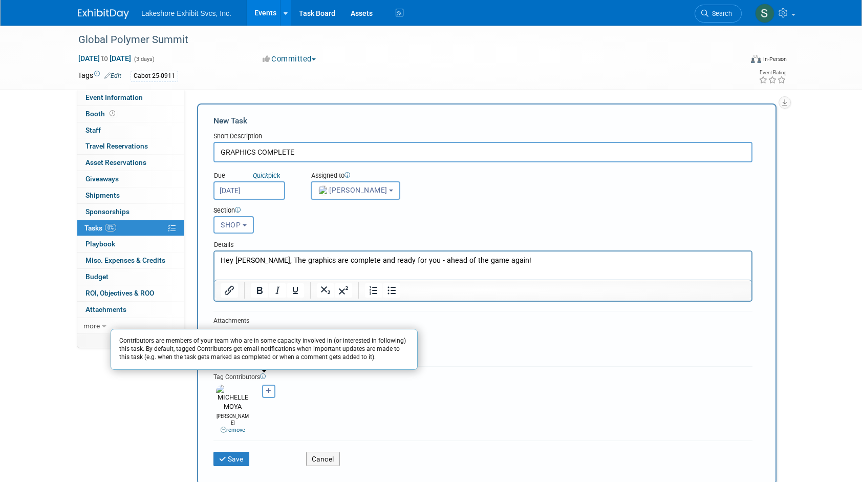
click at [450, 375] on div "Tag Contributors Contributors are members of your team who are in some capacity…" at bounding box center [482, 376] width 539 height 11
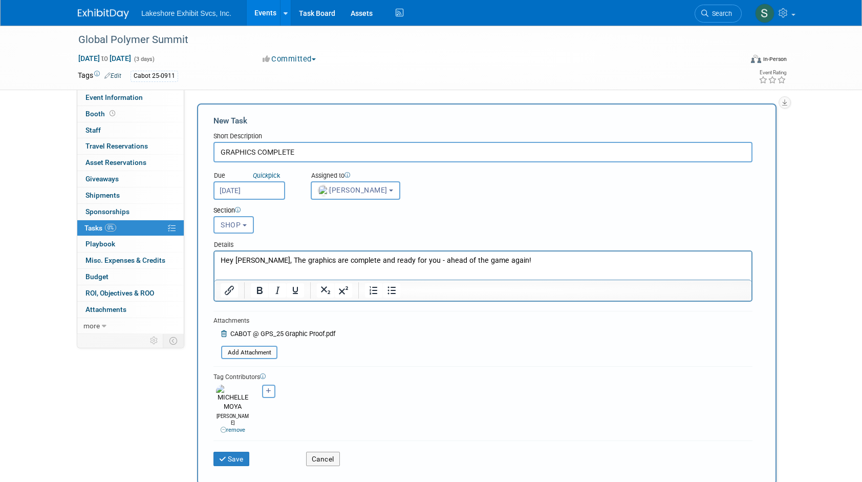
click at [516, 262] on p "Hey John, The graphics are complete and ready for you - ahead of the game again!" at bounding box center [483, 260] width 525 height 10
click at [492, 262] on p "Hey John, The graphics are complete and ready for you - ahead of the game again…" at bounding box center [483, 260] width 525 height 10
click at [647, 261] on p "Hey John, The graphics are complete and ready for you - ahead of the game again…" at bounding box center [483, 260] width 525 height 10
click at [658, 261] on p "Hey John, The graphics are complete and ready for you - ahead of the game again…" at bounding box center [483, 265] width 525 height 20
click at [233, 452] on button "Save" at bounding box center [231, 459] width 36 height 14
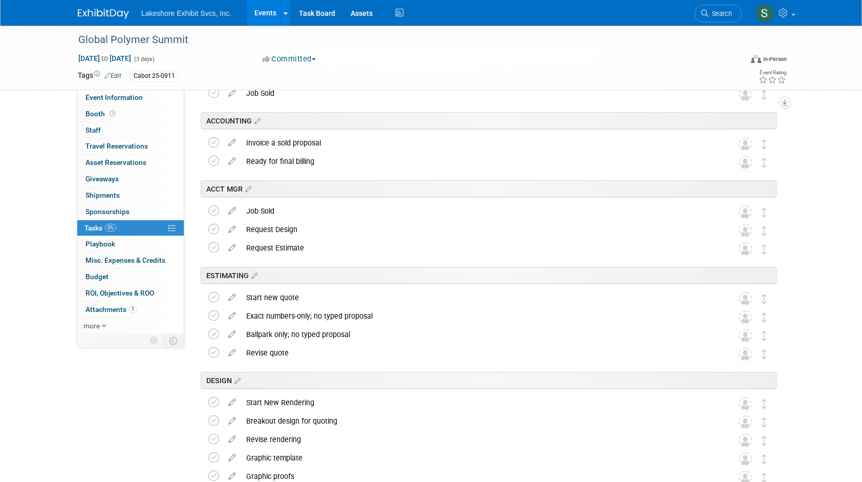
scroll to position [0, 0]
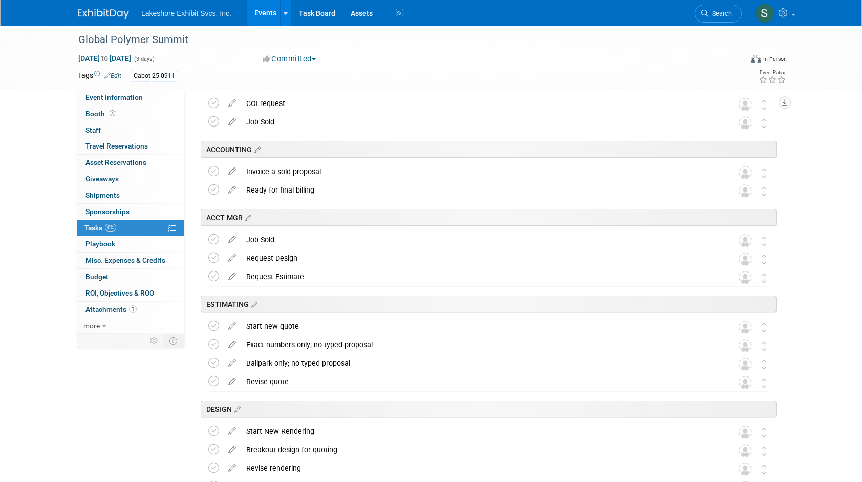
scroll to position [73, 0]
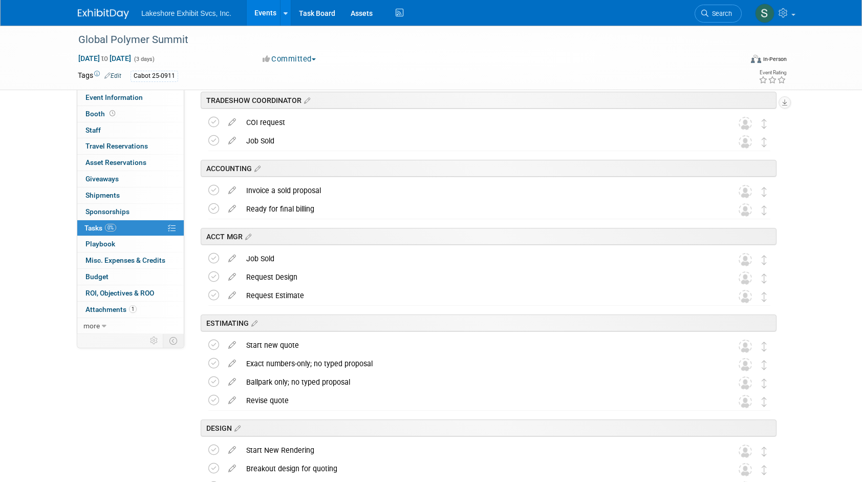
click at [262, 13] on link "Events" at bounding box center [265, 13] width 37 height 26
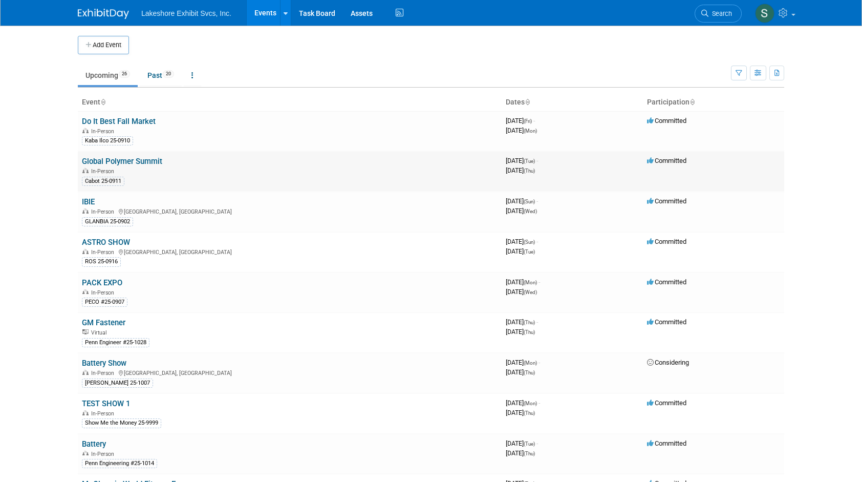
click at [109, 160] on link "Global Polymer Summit" at bounding box center [122, 161] width 80 height 9
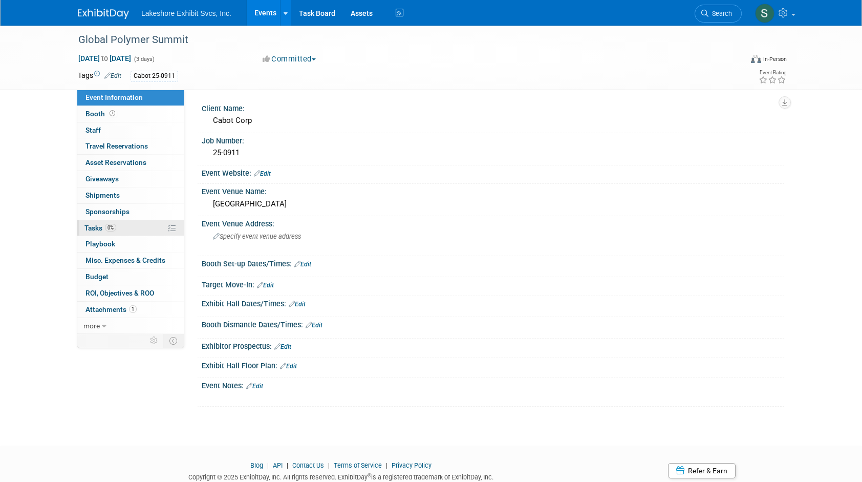
click at [88, 227] on span "Tasks 0%" at bounding box center [100, 228] width 32 height 8
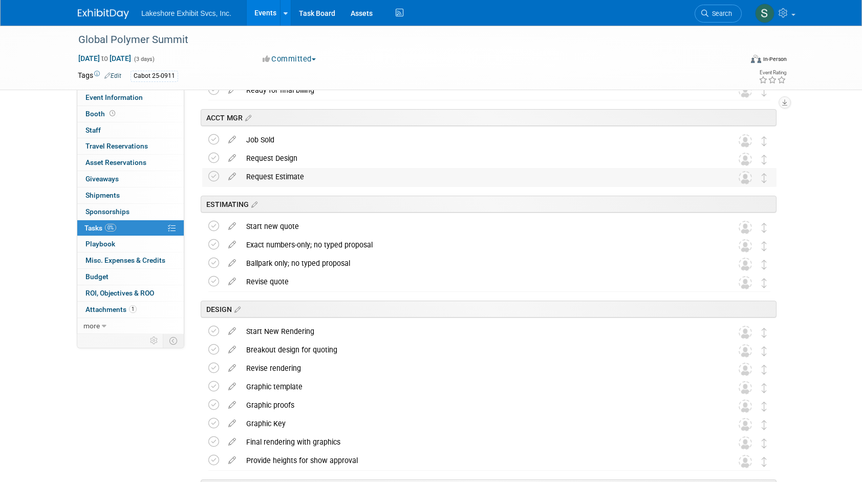
scroll to position [175, 0]
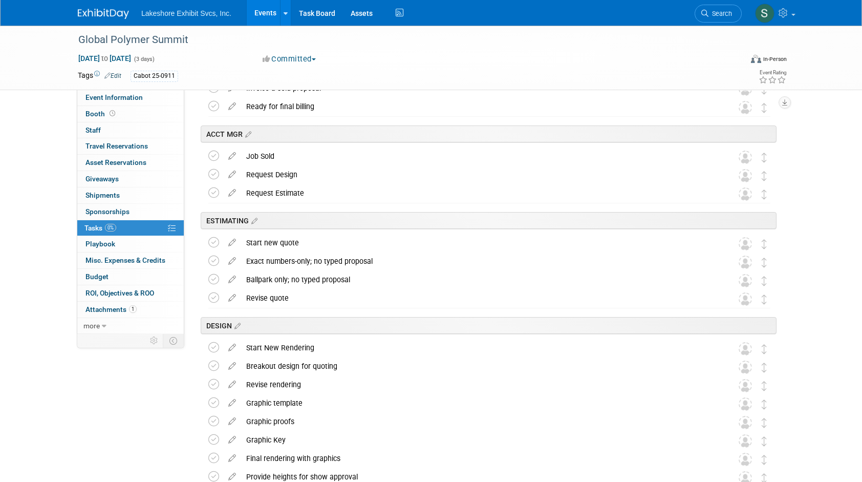
click at [265, 12] on link "Events" at bounding box center [265, 13] width 37 height 26
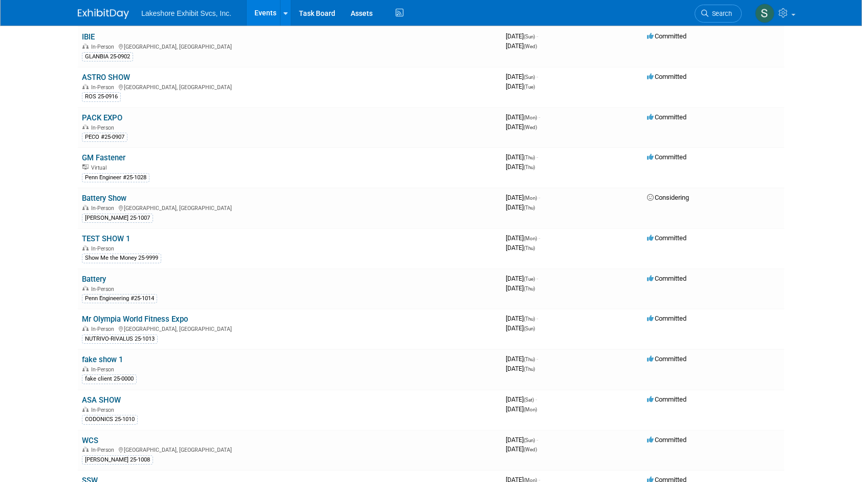
scroll to position [205, 0]
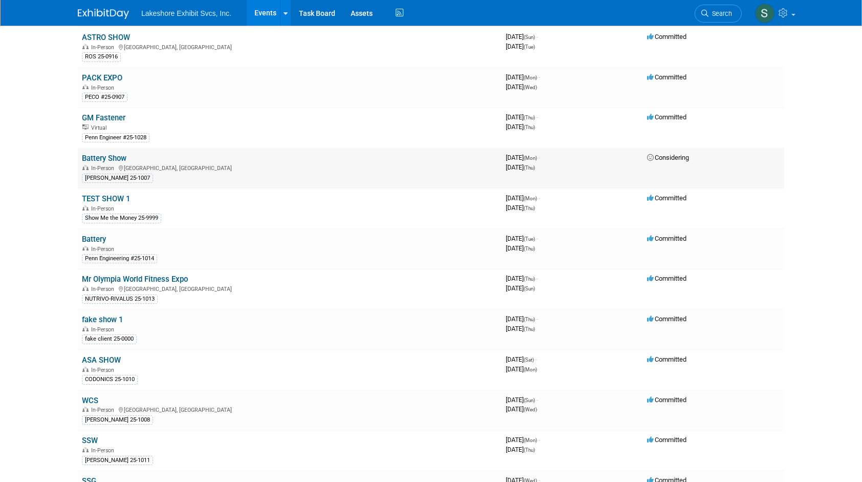
click at [95, 154] on link "Battery Show" at bounding box center [104, 158] width 45 height 9
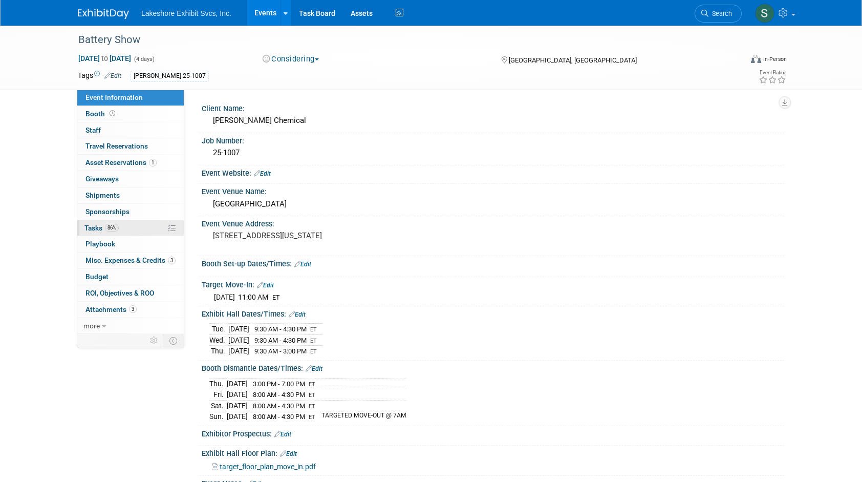
click at [95, 228] on span "Tasks 86%" at bounding box center [101, 228] width 34 height 8
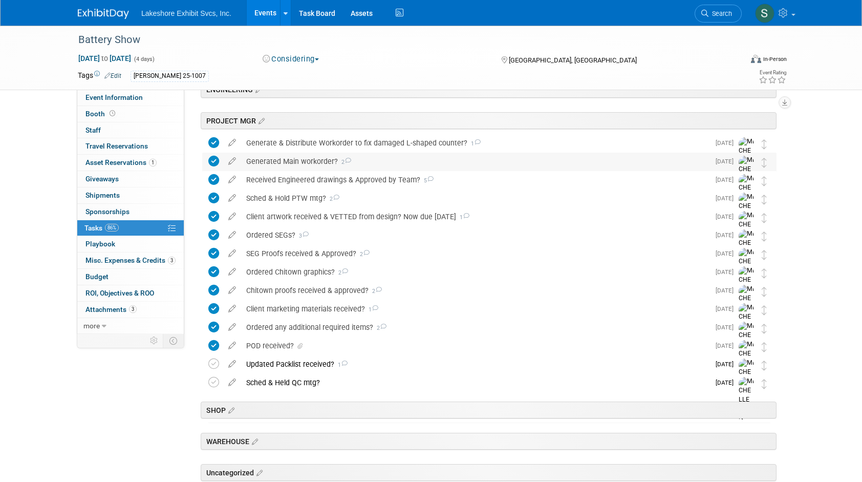
scroll to position [191, 0]
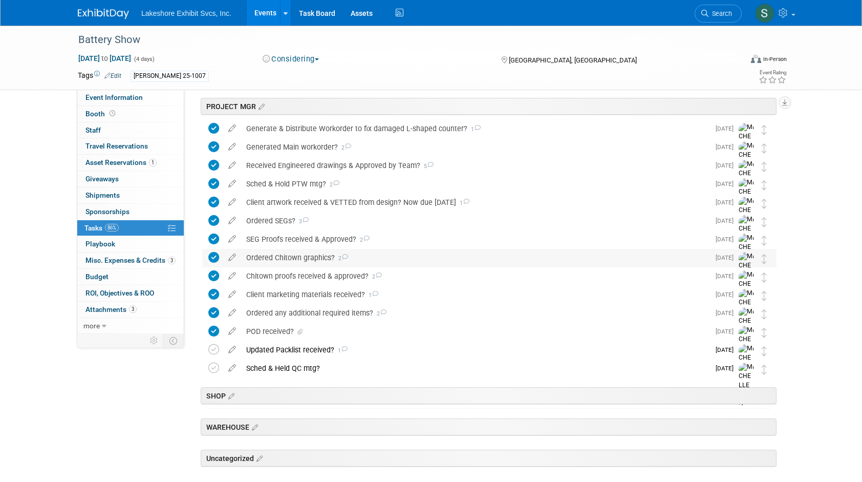
click at [273, 256] on div "Ordered Chitown graphics? 2" at bounding box center [475, 257] width 468 height 17
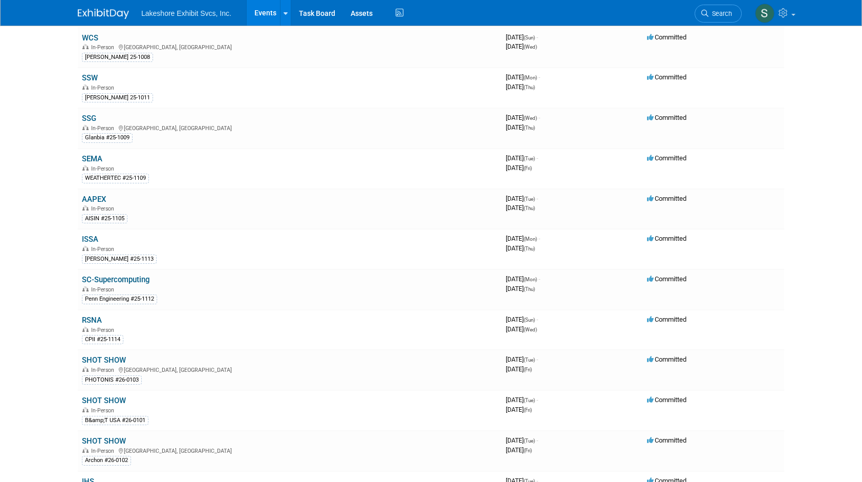
scroll to position [788, 0]
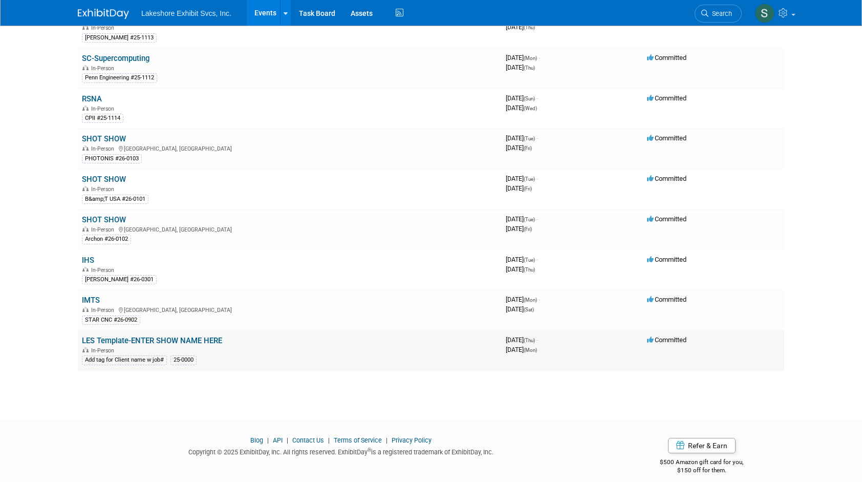
click at [102, 336] on link "LES Template-ENTER SHOW NAME HERE" at bounding box center [152, 340] width 140 height 9
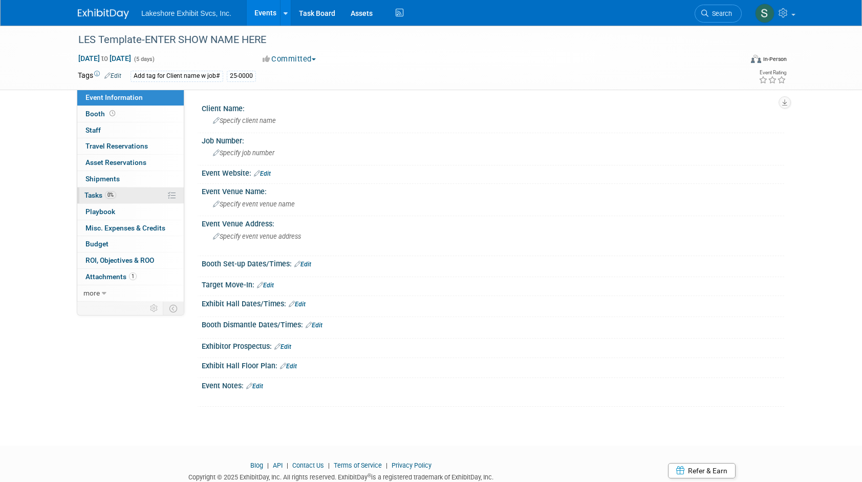
click at [91, 194] on span "Tasks 0%" at bounding box center [100, 195] width 32 height 8
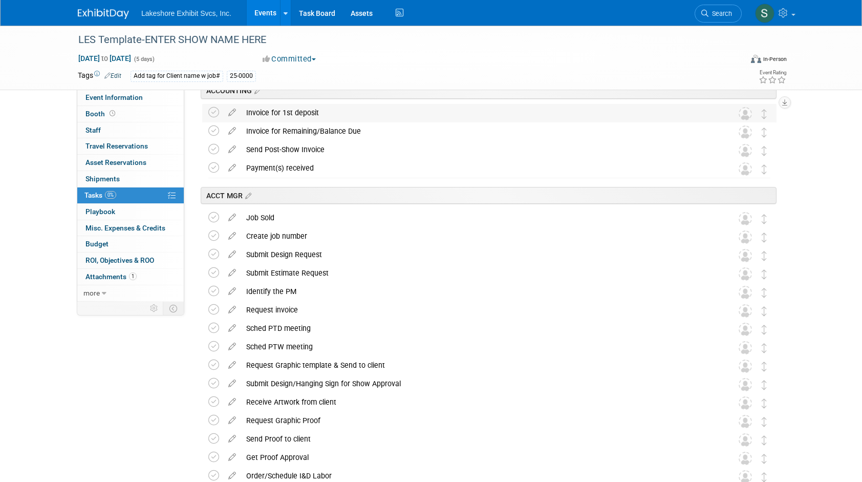
scroll to position [154, 0]
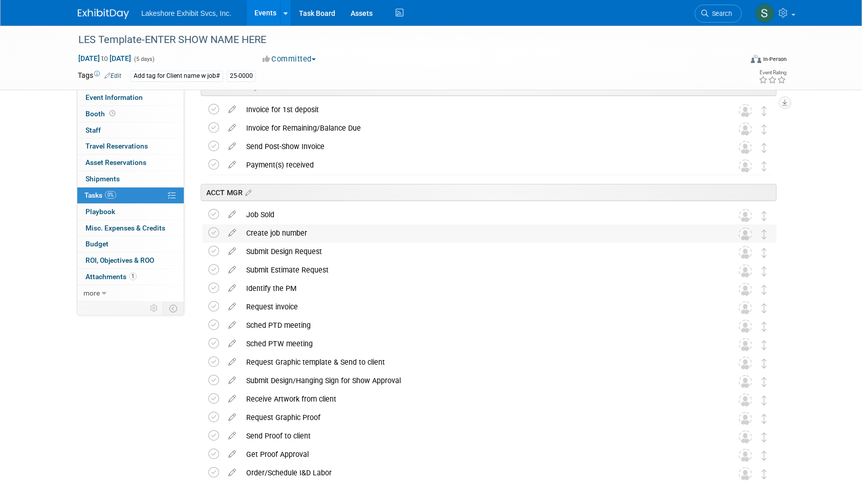
click at [297, 232] on div "Create job number" at bounding box center [479, 232] width 477 height 17
